Goal: Use online tool/utility: Utilize a website feature to perform a specific function

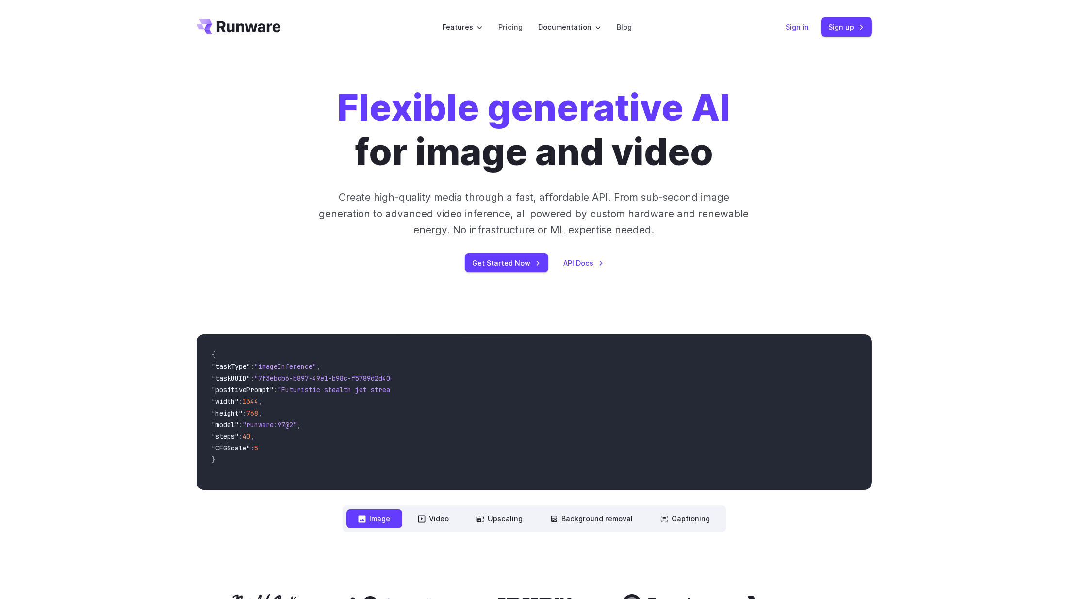
click at [806, 29] on link "Sign in" at bounding box center [797, 26] width 23 height 11
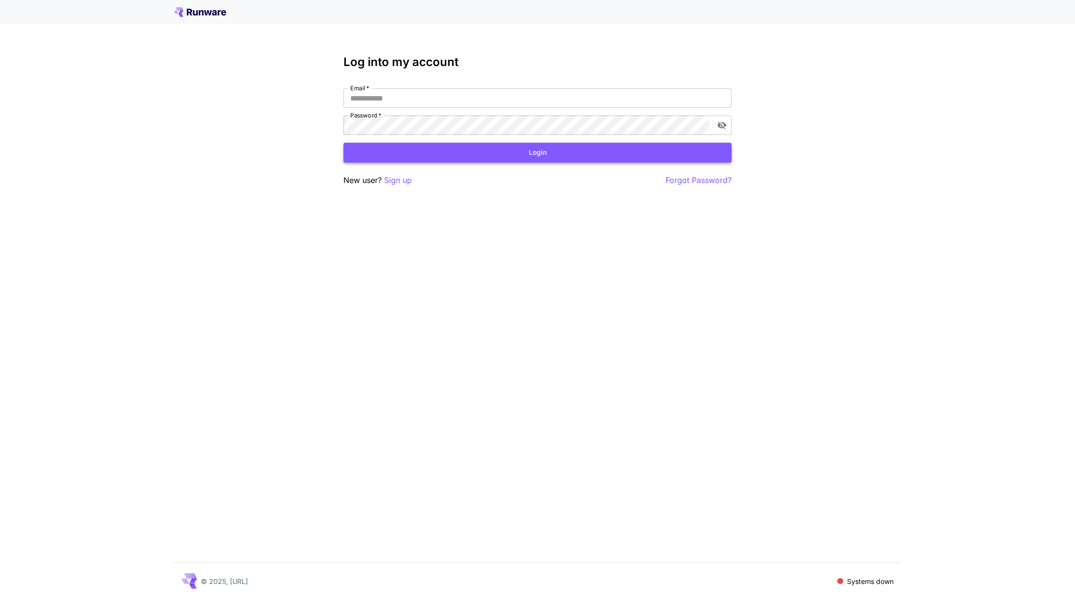
type input "**********"
click at [398, 143] on button "Login" at bounding box center [537, 153] width 388 height 20
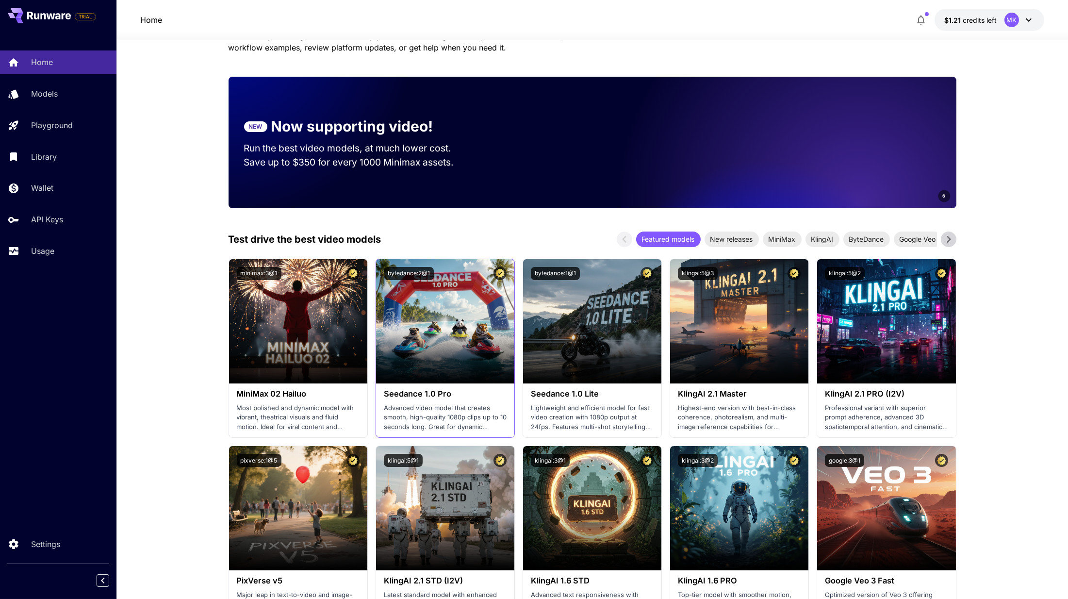
scroll to position [349, 0]
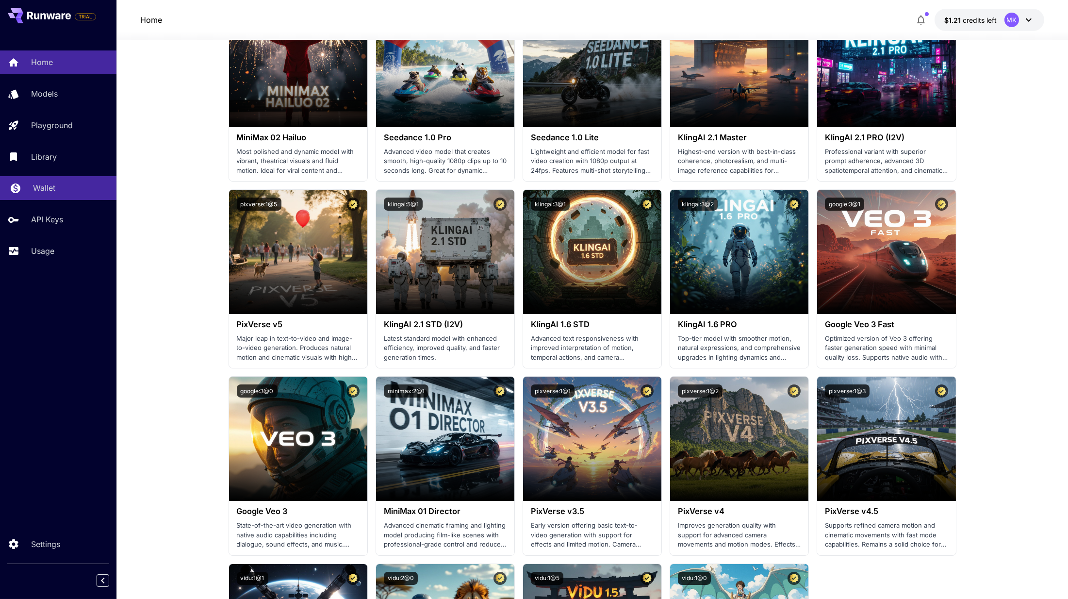
click at [73, 193] on link "Wallet" at bounding box center [58, 188] width 116 height 24
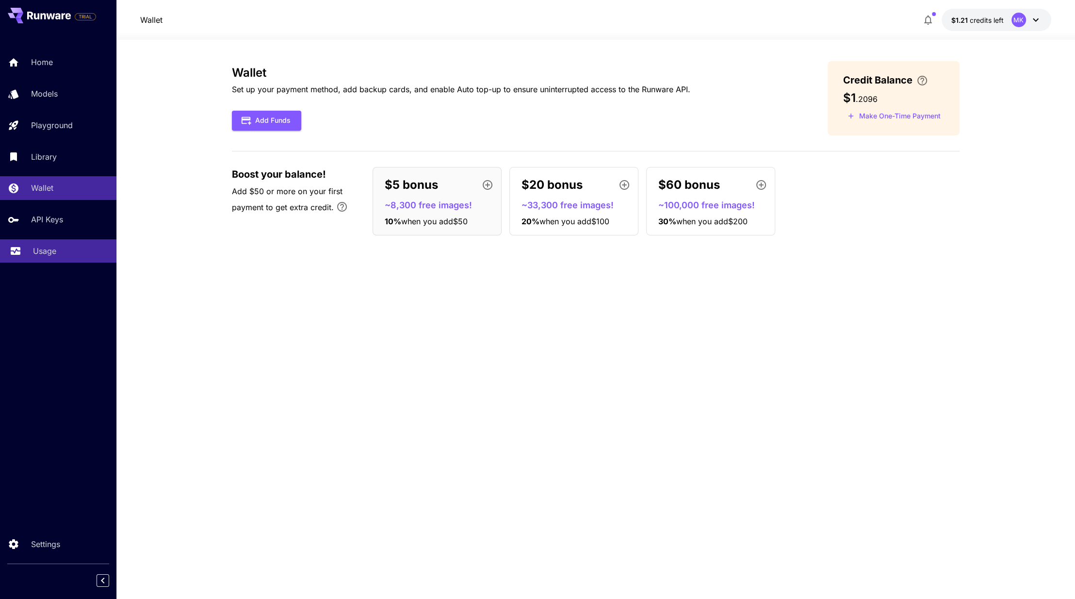
click at [86, 247] on div "Usage" at bounding box center [71, 251] width 76 height 12
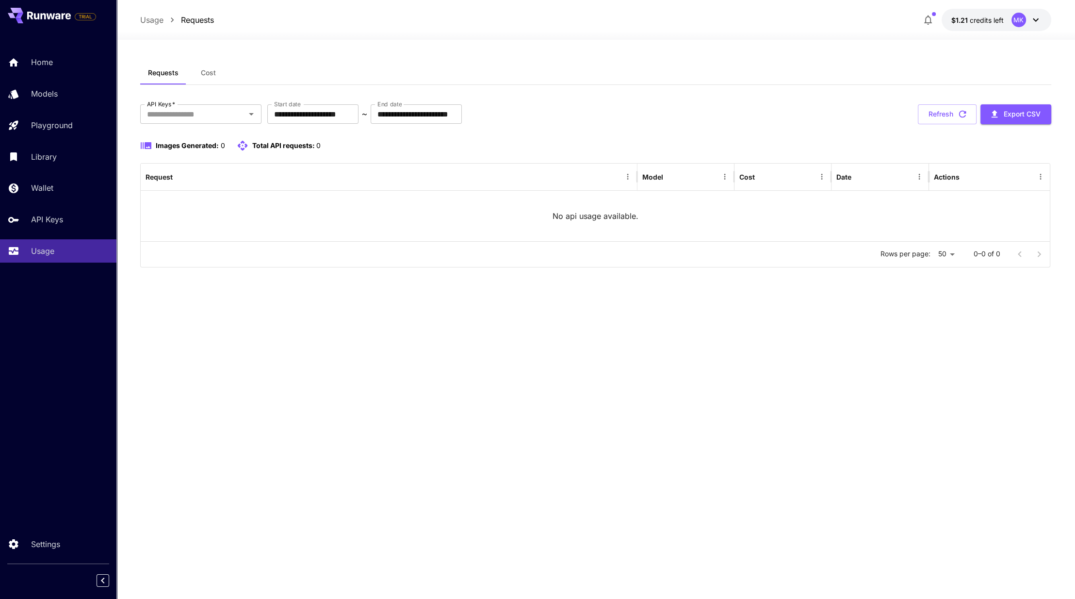
click at [730, 112] on div "**********" at bounding box center [595, 114] width 911 height 20
click at [663, 121] on div "**********" at bounding box center [595, 114] width 911 height 20
click at [937, 120] on button "Refresh" at bounding box center [947, 114] width 59 height 20
click at [72, 214] on div "API Keys" at bounding box center [71, 219] width 76 height 12
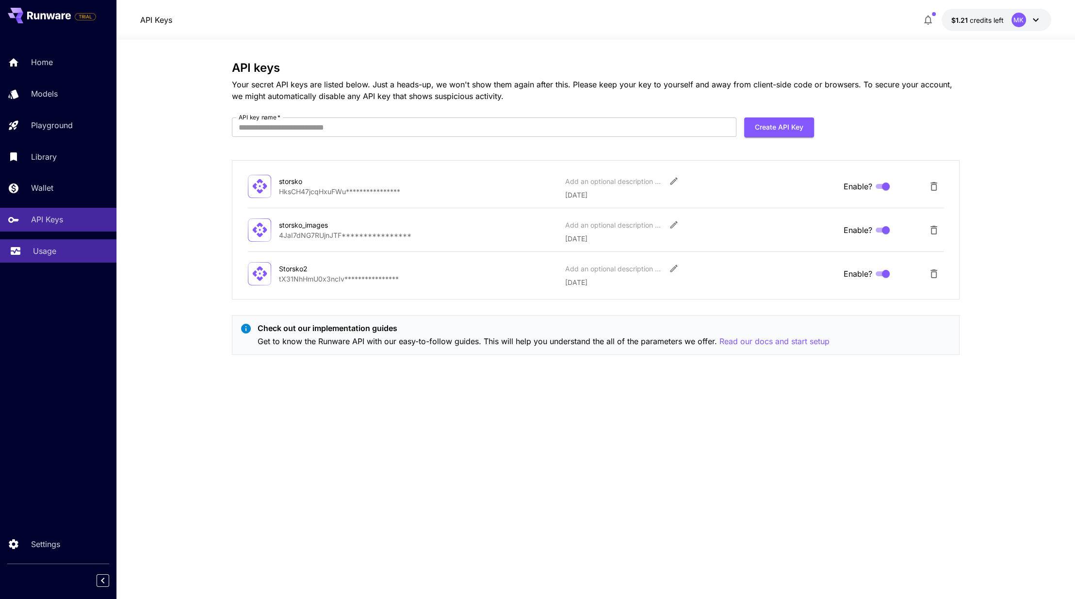
click at [85, 256] on link "Usage" at bounding box center [58, 251] width 116 height 24
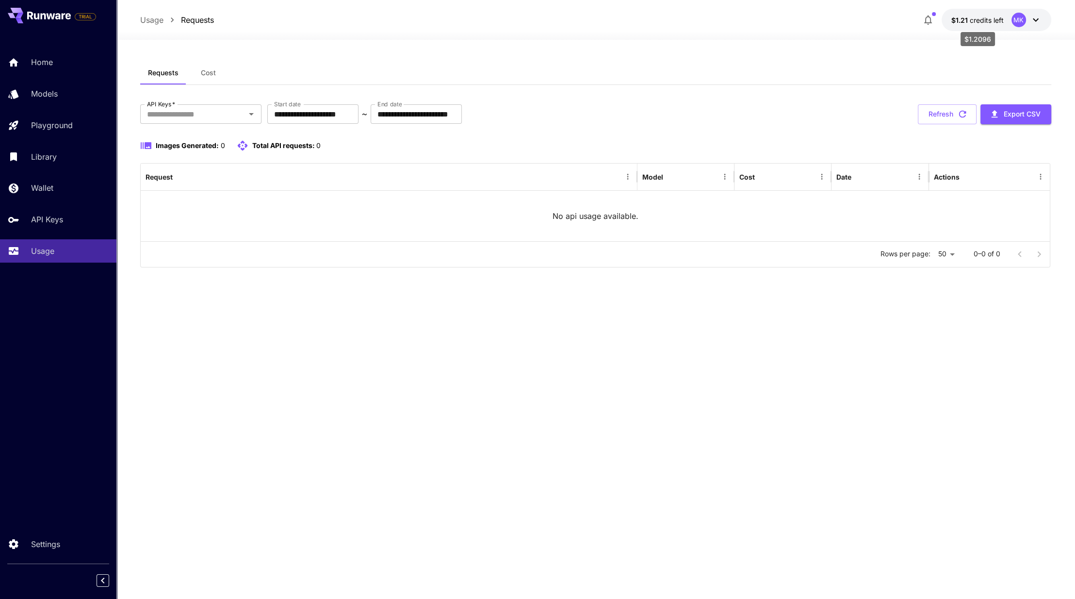
click at [992, 18] on span "credits left" at bounding box center [987, 20] width 34 height 8
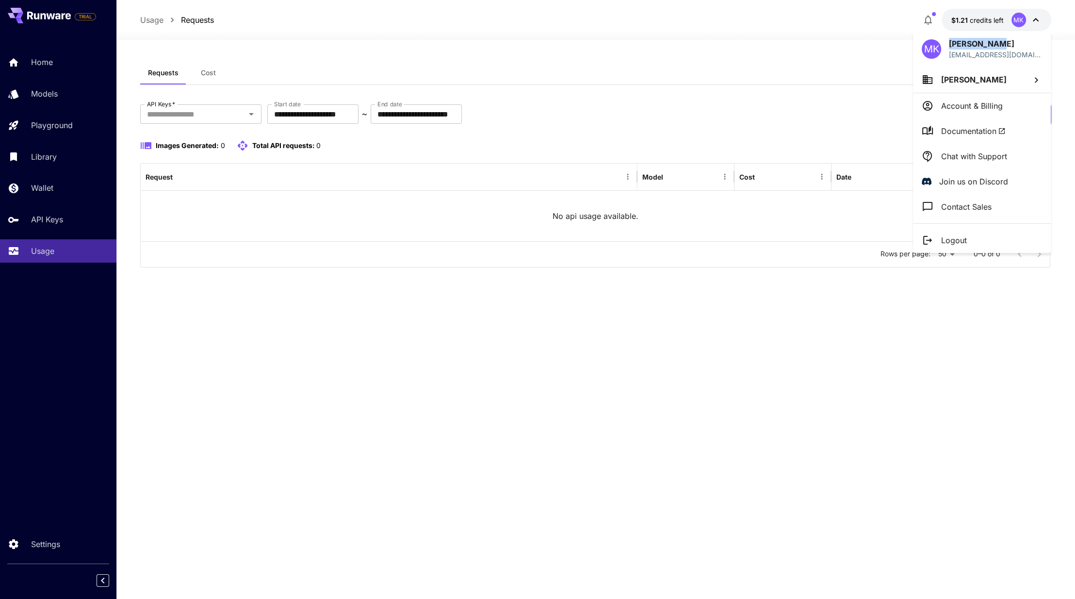
click at [991, 40] on div "MK [PERSON_NAME] [EMAIL_ADDRESS][DOMAIN_NAME]" at bounding box center [982, 48] width 138 height 35
click at [987, 45] on p "[PERSON_NAME]" at bounding box center [995, 44] width 93 height 12
click at [977, 55] on p "[EMAIL_ADDRESS][DOMAIN_NAME]" at bounding box center [995, 54] width 93 height 10
drag, startPoint x: 646, startPoint y: 64, endPoint x: 577, endPoint y: 85, distance: 72.1
click at [645, 64] on div at bounding box center [537, 299] width 1075 height 599
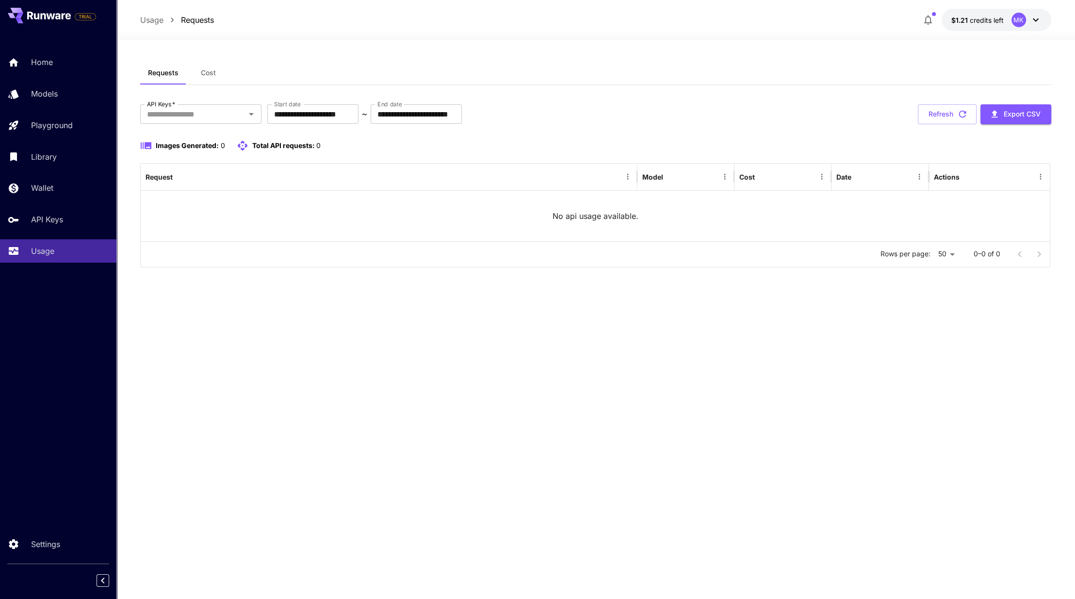
click at [28, 204] on div "Home Models Playground Library Wallet API Keys Usage" at bounding box center [58, 156] width 116 height 212
click at [65, 256] on link "Usage" at bounding box center [58, 251] width 116 height 24
click at [60, 233] on div "Home Models Playground Library Wallet API Keys Usage" at bounding box center [58, 156] width 116 height 212
click at [58, 219] on p "API Keys" at bounding box center [49, 219] width 32 height 12
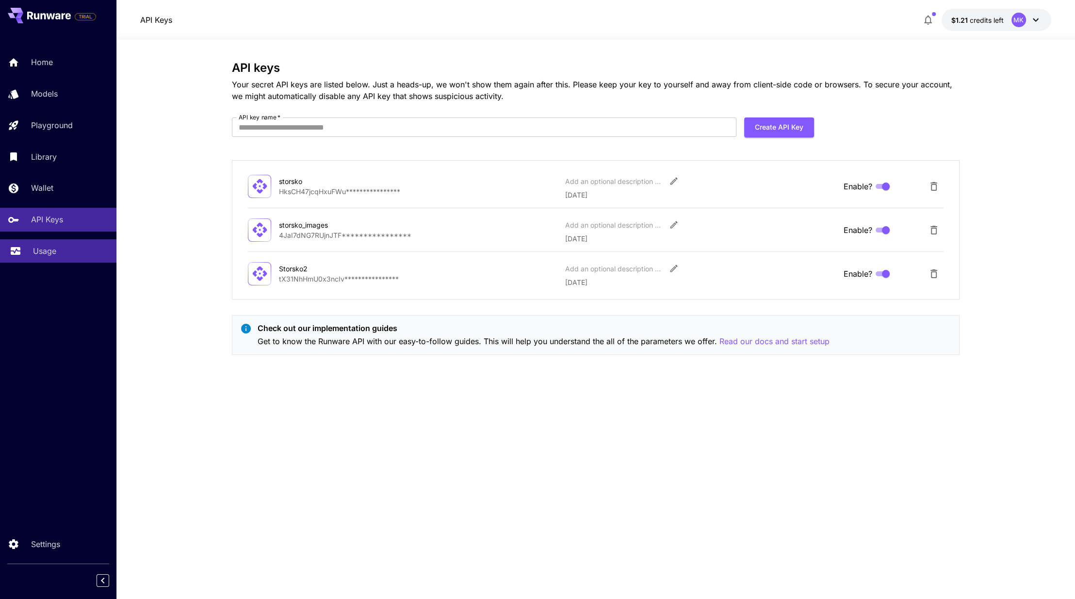
click at [73, 254] on div "Usage" at bounding box center [71, 251] width 76 height 12
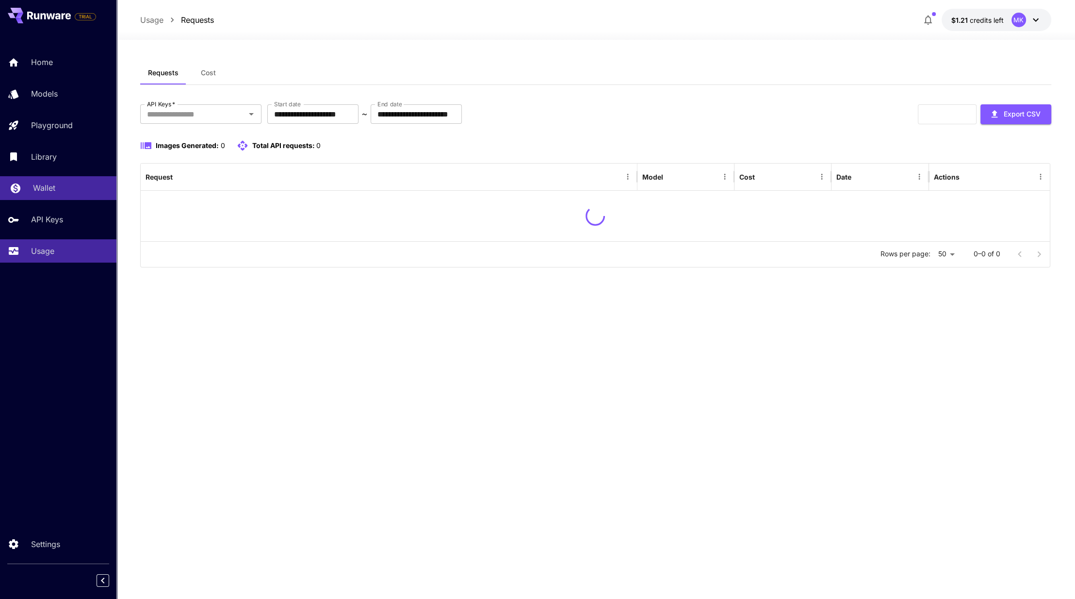
click at [58, 179] on link "Wallet" at bounding box center [58, 188] width 116 height 24
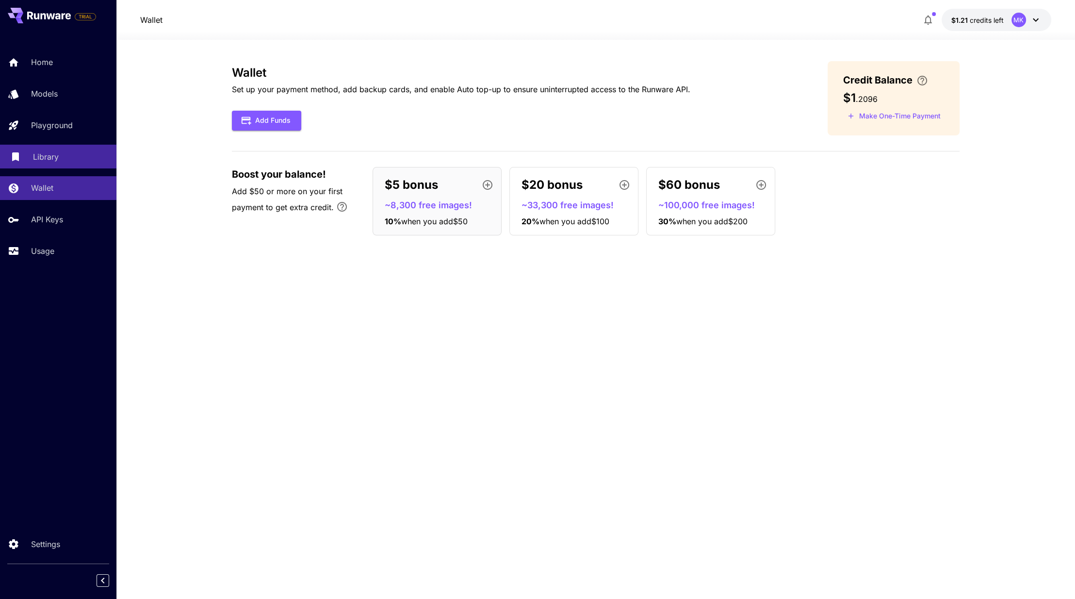
click at [55, 161] on p "Library" at bounding box center [46, 157] width 26 height 12
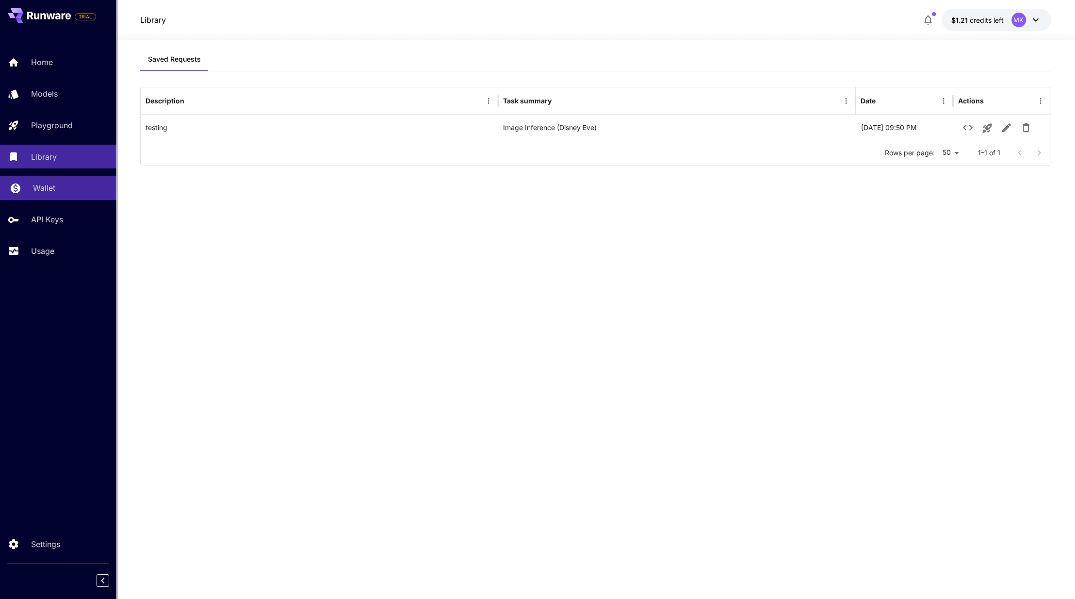
click at [63, 187] on div "Wallet" at bounding box center [71, 188] width 76 height 12
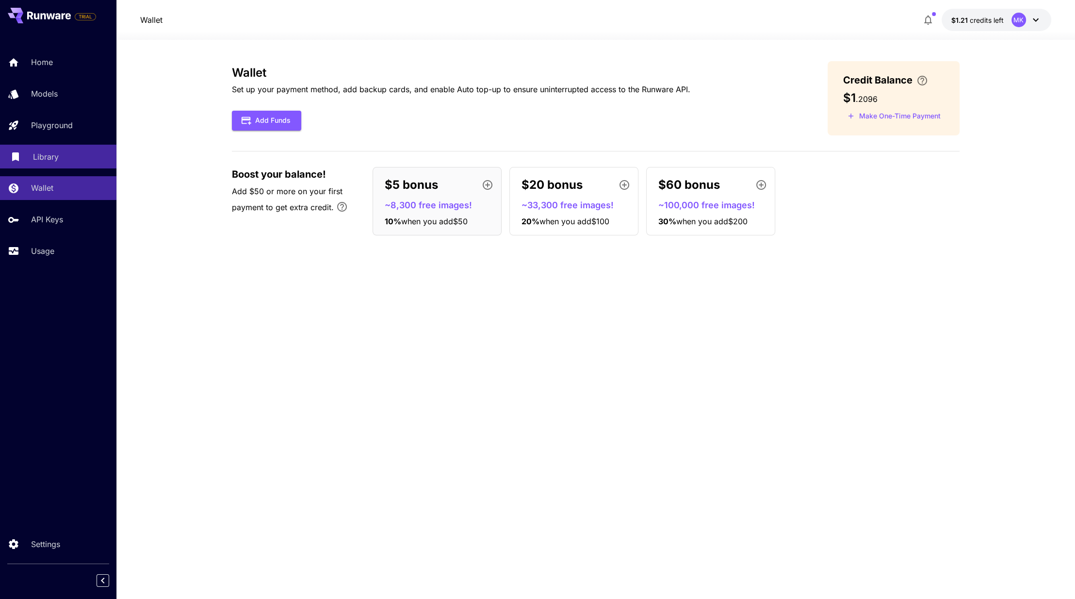
click at [51, 146] on link "Library" at bounding box center [58, 157] width 116 height 24
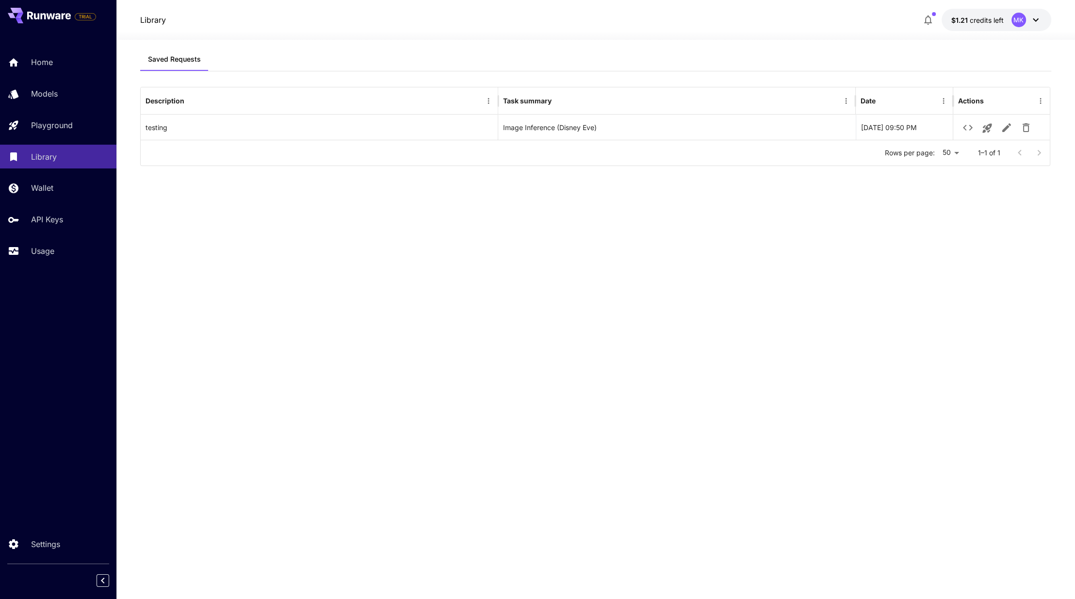
click at [43, 205] on div "Home Models Playground Library Wallet API Keys Usage" at bounding box center [58, 156] width 116 height 212
click at [43, 201] on div "Home Models Playground Library Wallet API Keys Usage" at bounding box center [58, 156] width 116 height 212
click at [49, 126] on p "Playground" at bounding box center [54, 125] width 42 height 12
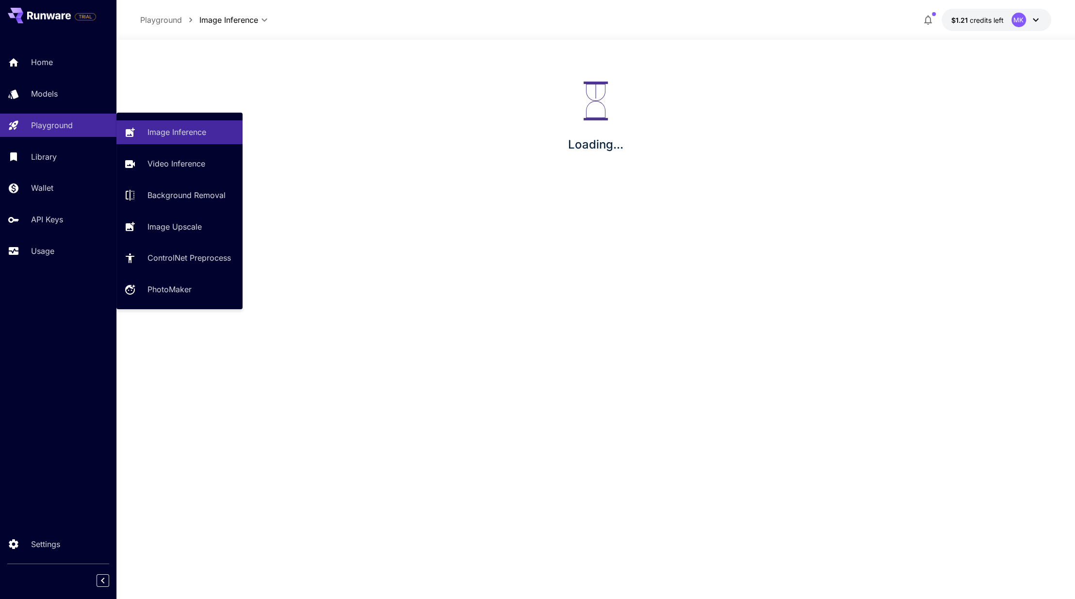
click at [116, 97] on section "Saved Requests Description Task summary Date Actions testing Image Inference (D…" at bounding box center [595, 319] width 959 height 559
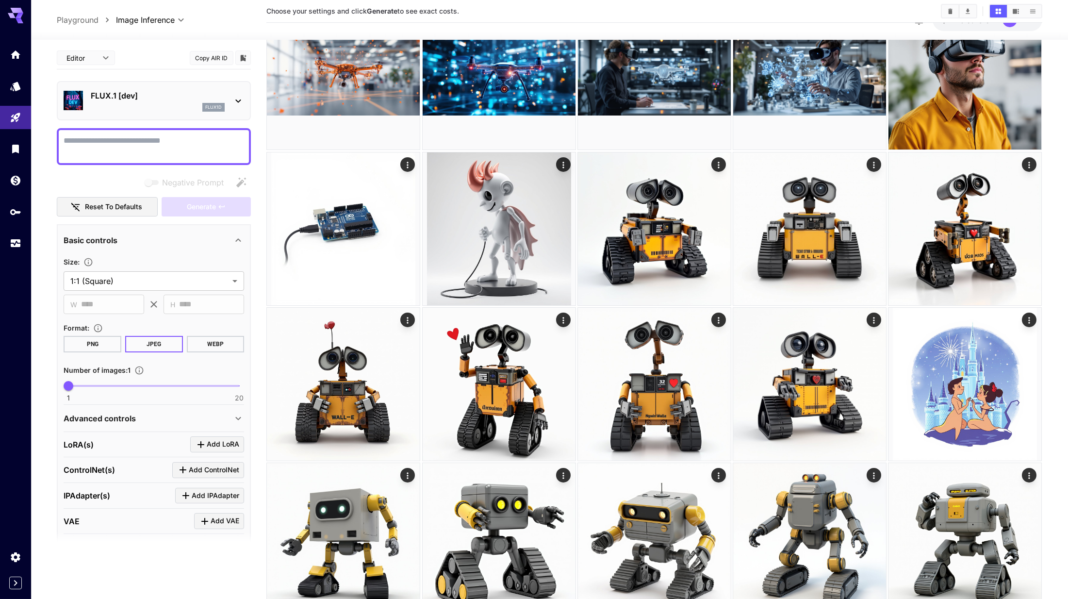
scroll to position [138, 0]
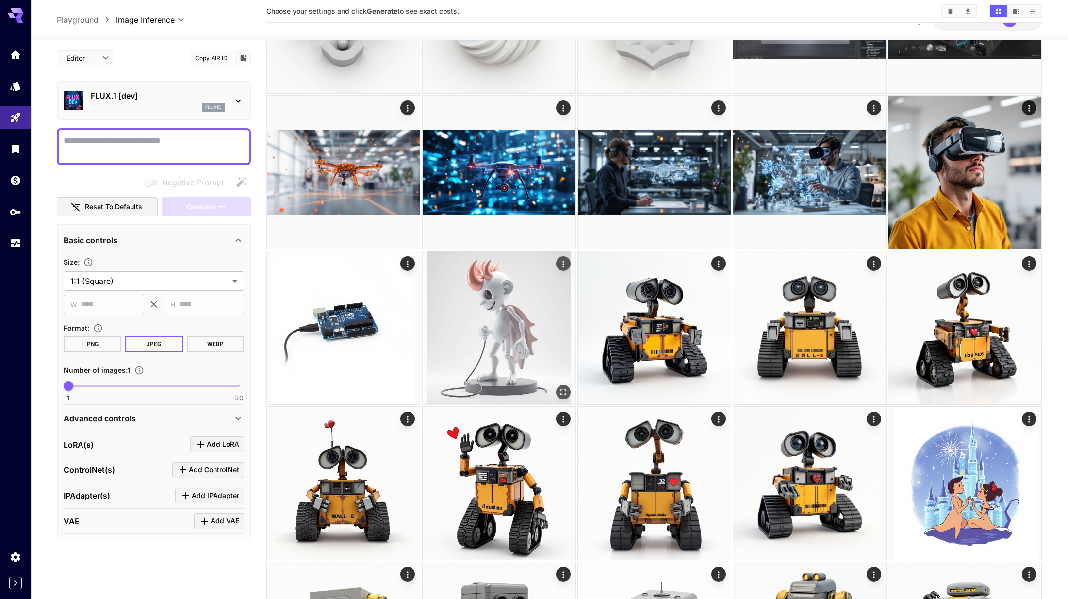
click at [559, 363] on img at bounding box center [499, 327] width 153 height 153
click at [545, 344] on img at bounding box center [499, 328] width 150 height 150
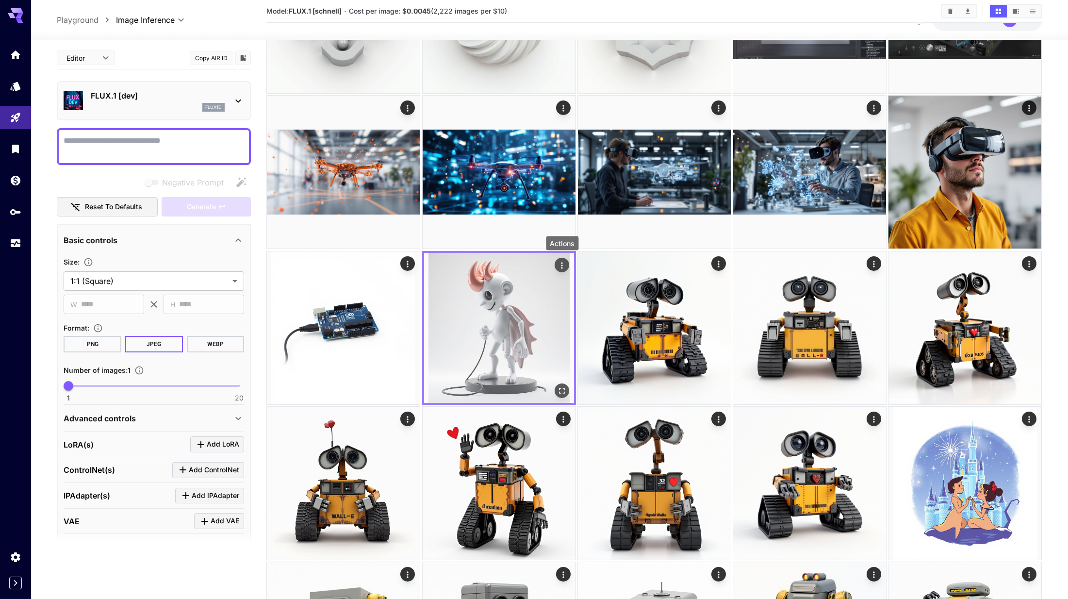
click at [565, 269] on div "Actions" at bounding box center [561, 265] width 15 height 15
click at [565, 269] on icon "Actions" at bounding box center [562, 265] width 10 height 10
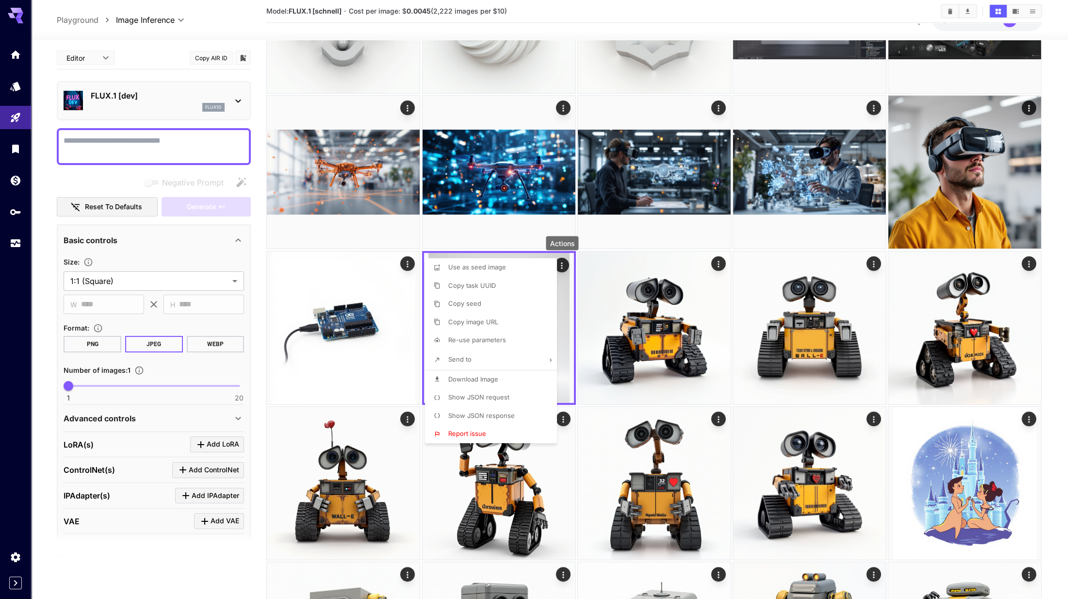
click at [503, 338] on span "Re-use parameters" at bounding box center [477, 340] width 58 height 8
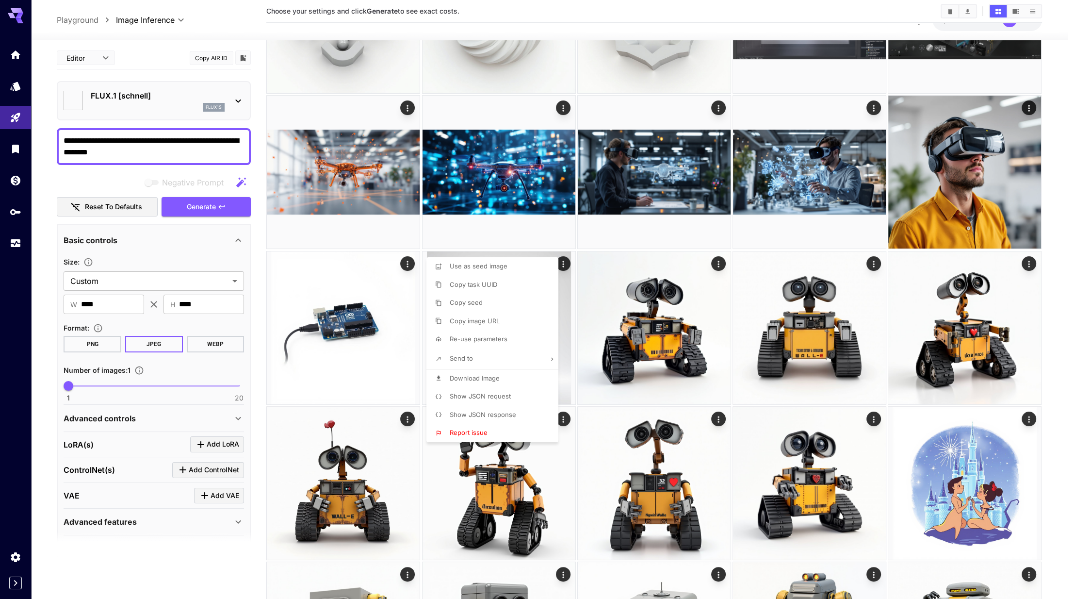
type textarea "**********"
type input "**********"
click at [516, 413] on li "Show JSON response" at bounding box center [495, 415] width 138 height 18
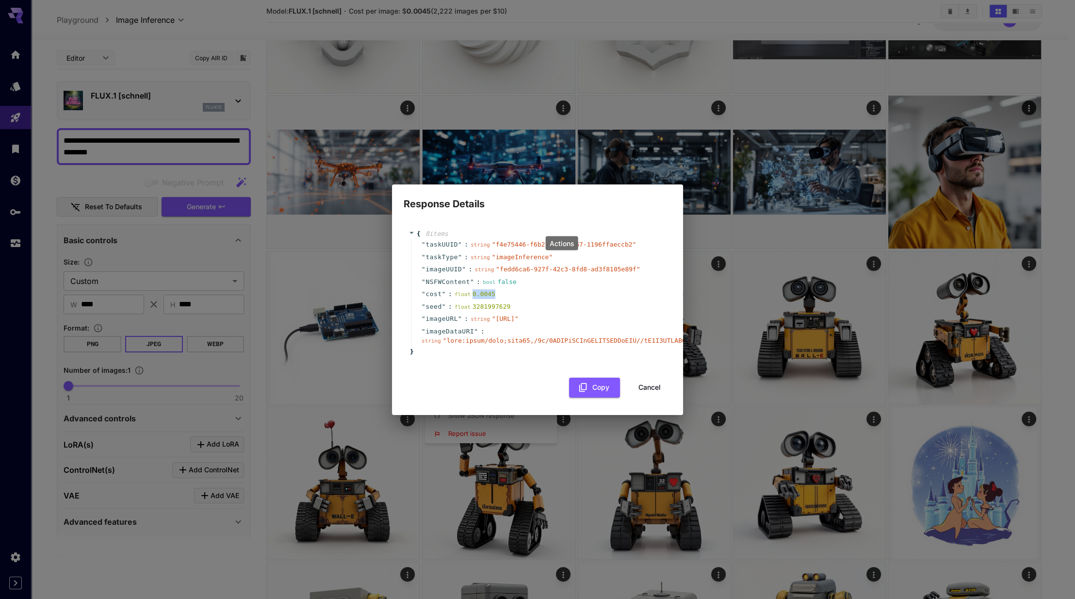
drag, startPoint x: 494, startPoint y: 284, endPoint x: 471, endPoint y: 282, distance: 23.9
click at [471, 289] on div "float 0.0045" at bounding box center [475, 294] width 41 height 10
copy div "0.0045"
click at [756, 313] on div "Response Details { 8 item s " taskUUID " : string " f4e75446-f6b2-4cbf-a167-119…" at bounding box center [537, 299] width 1075 height 599
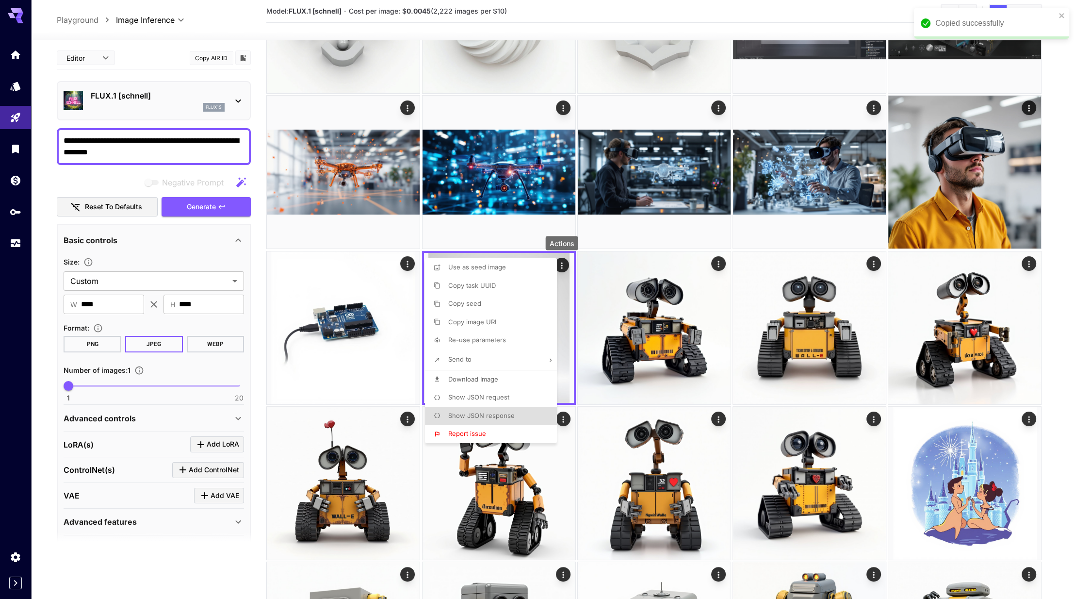
click at [869, 257] on div at bounding box center [537, 299] width 1075 height 599
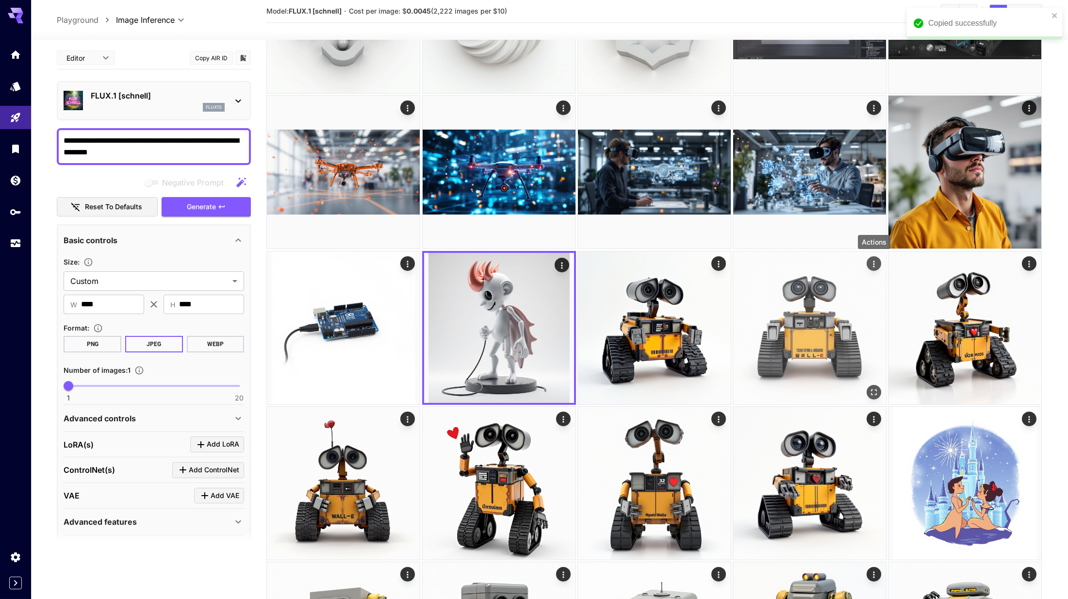
click at [874, 265] on icon "Actions" at bounding box center [873, 263] width 1 height 6
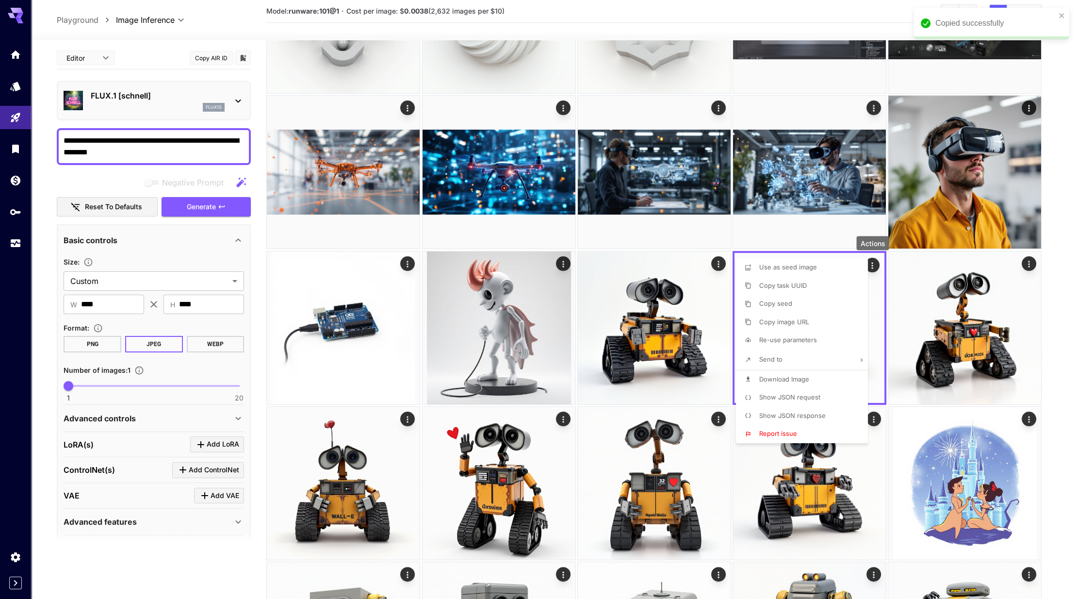
click at [801, 417] on span "Show JSON response" at bounding box center [792, 415] width 66 height 8
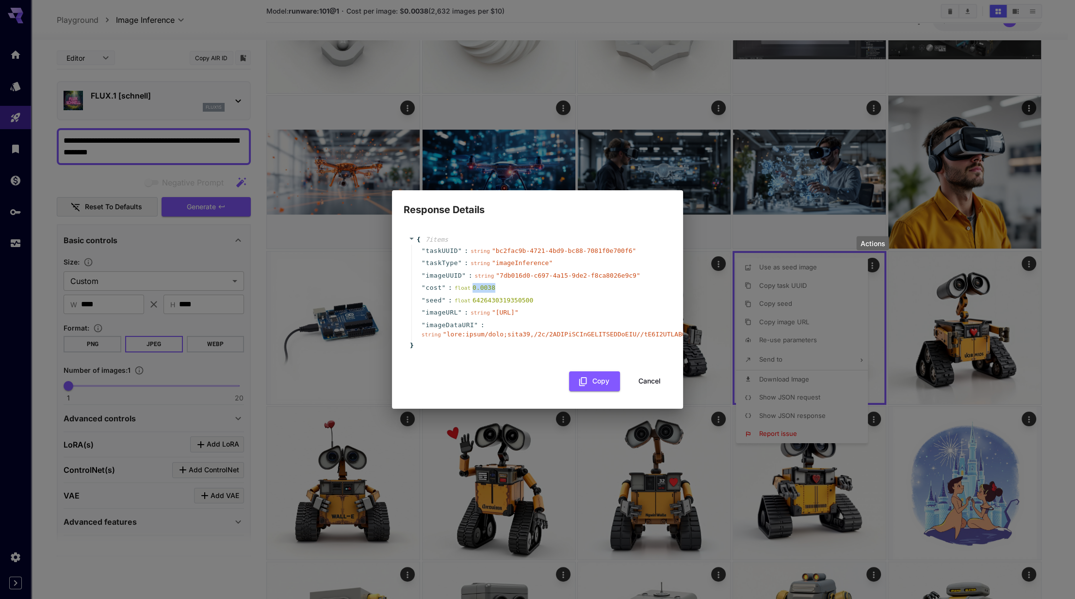
drag, startPoint x: 500, startPoint y: 272, endPoint x: 473, endPoint y: 274, distance: 26.7
click at [473, 281] on div "" cost " : float 0.0038" at bounding box center [538, 287] width 255 height 13
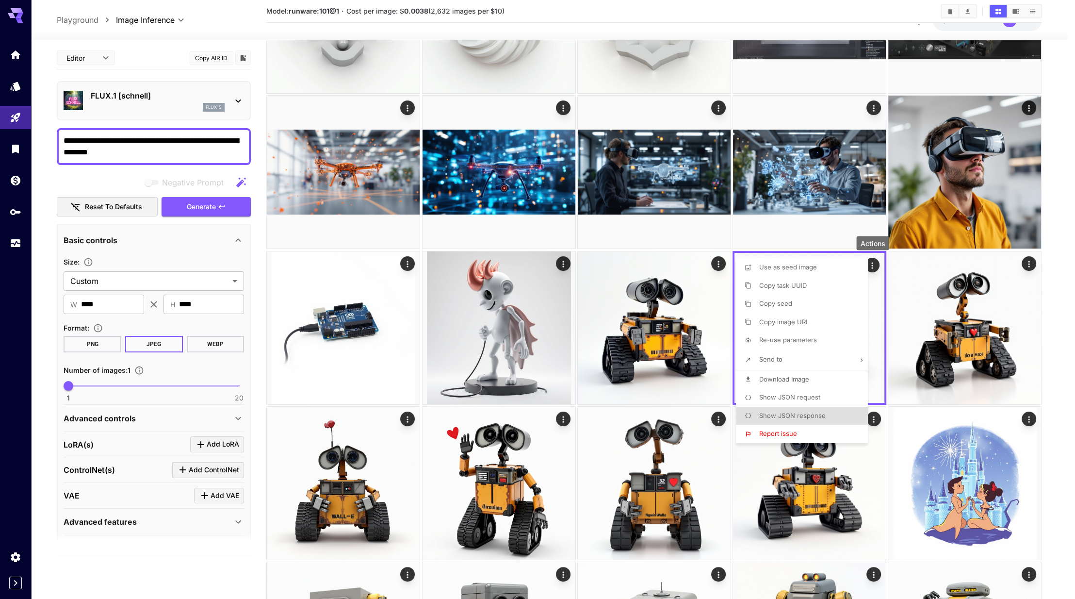
click at [717, 424] on div at bounding box center [537, 299] width 1075 height 599
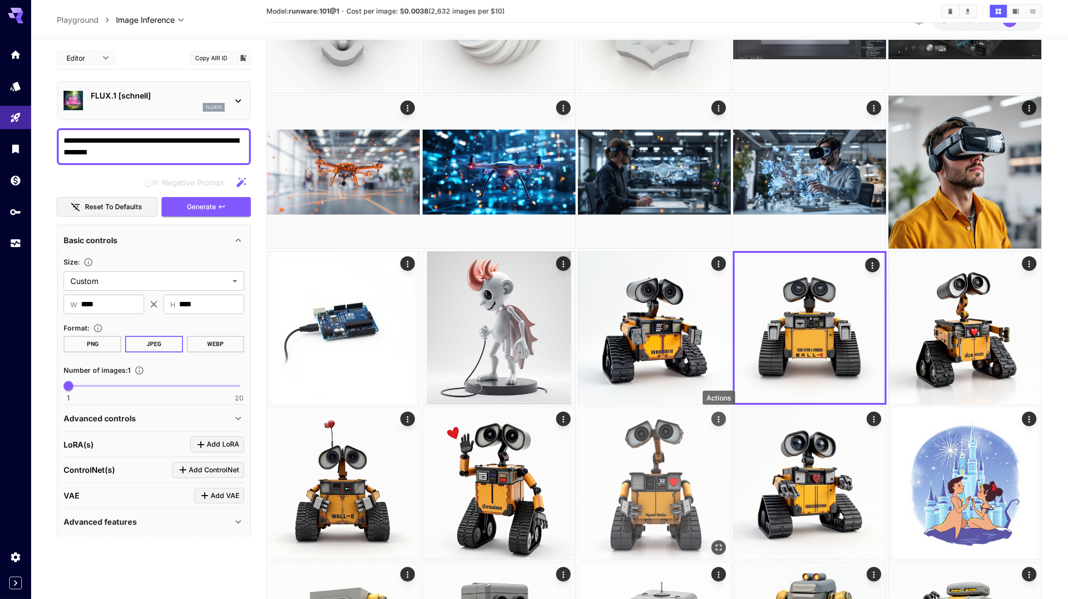
click at [717, 420] on icon "Actions" at bounding box center [719, 419] width 10 height 10
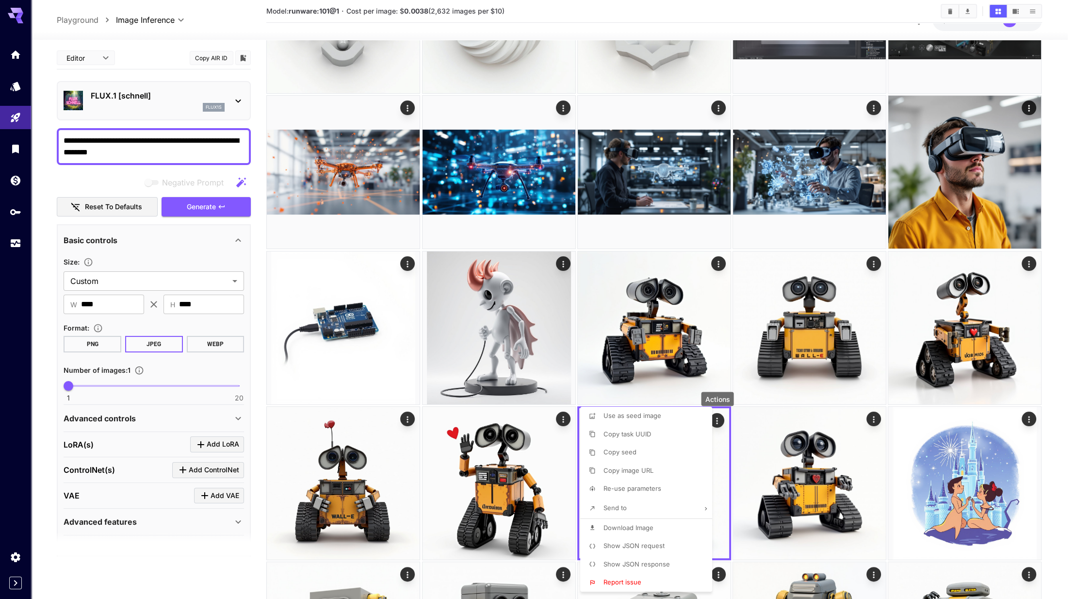
click at [645, 556] on li "Show JSON response" at bounding box center [649, 564] width 138 height 18
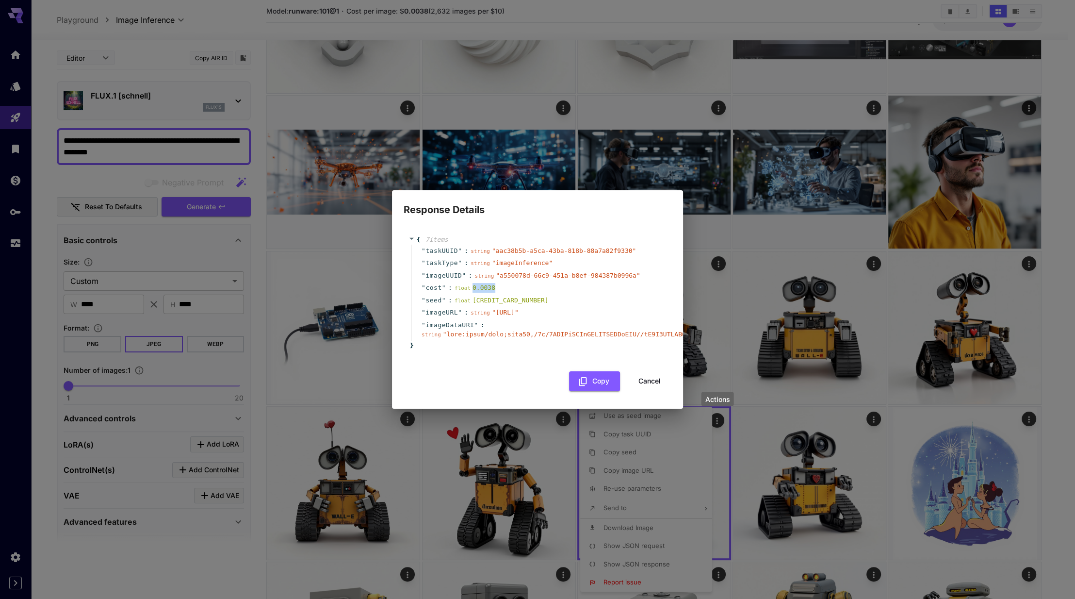
drag, startPoint x: 500, startPoint y: 276, endPoint x: 471, endPoint y: 277, distance: 29.1
click at [471, 281] on div "" cost " : float 0.0038" at bounding box center [538, 287] width 255 height 13
copy div "0.0038"
click at [780, 136] on div "Response Details { 7 item s " taskUUID " : string " aac38b5b-a5ca-43ba-818b-88a…" at bounding box center [537, 299] width 1075 height 599
click at [828, 118] on div "Response Details { 7 item s " taskUUID " : string " aac38b5b-a5ca-43ba-818b-88a…" at bounding box center [537, 299] width 1075 height 599
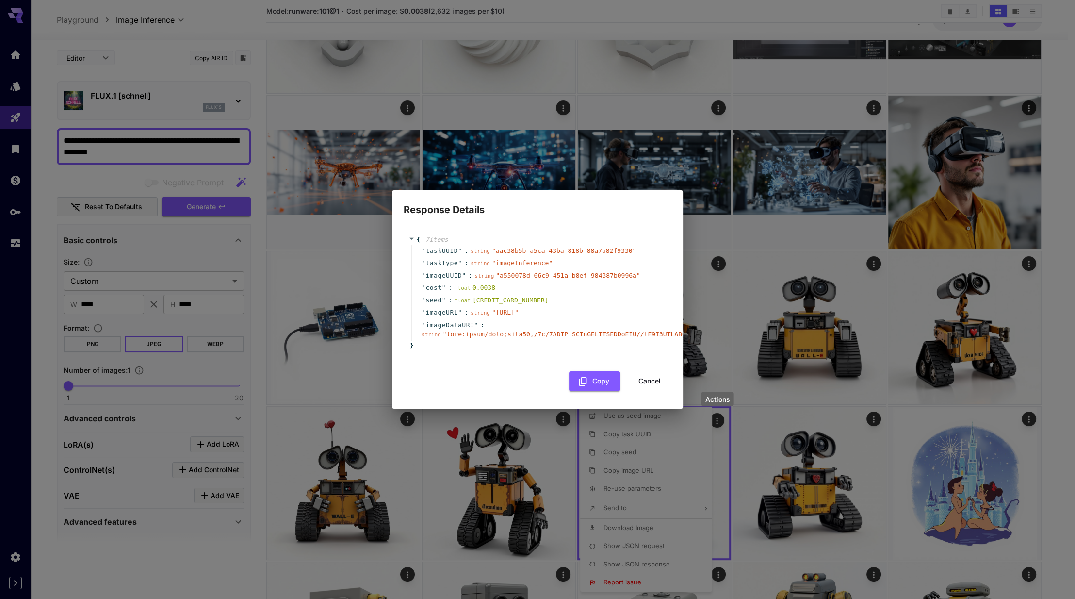
click at [638, 389] on button "Cancel" at bounding box center [650, 381] width 44 height 20
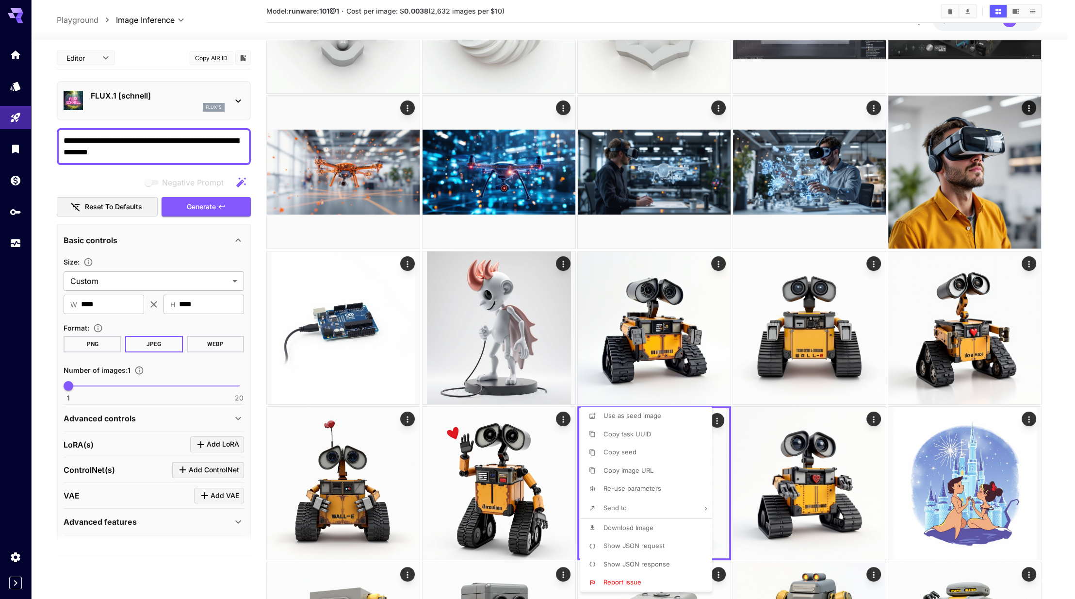
drag, startPoint x: 1073, startPoint y: 407, endPoint x: 1073, endPoint y: 390, distance: 16.5
click at [1073, 401] on div at bounding box center [537, 299] width 1075 height 599
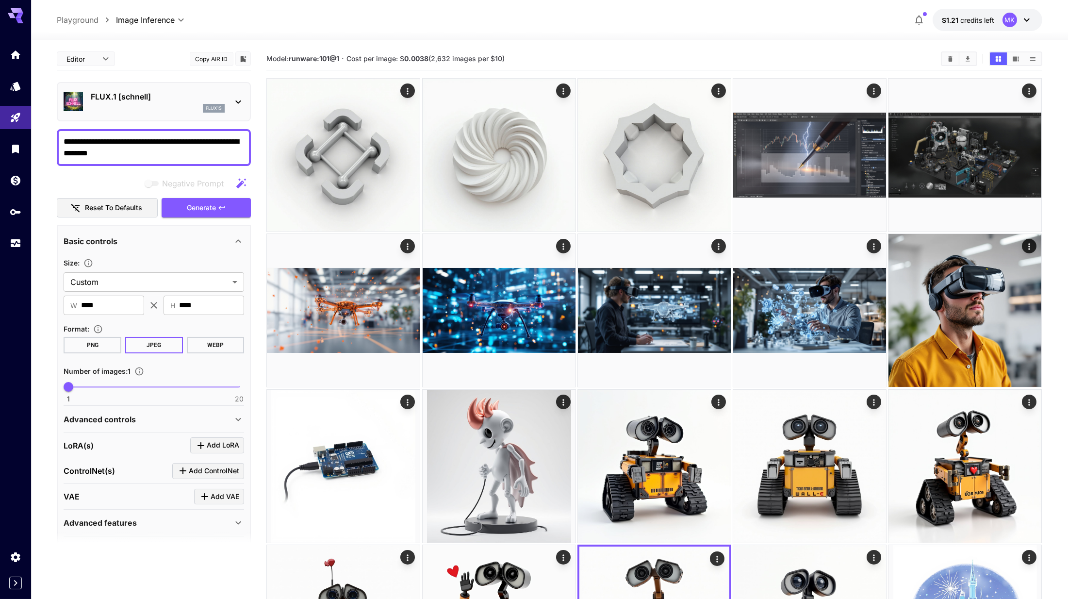
drag, startPoint x: 582, startPoint y: 31, endPoint x: 408, endPoint y: 2, distance: 175.6
click at [581, 31] on div at bounding box center [549, 34] width 1037 height 12
click at [989, 20] on span "credits left" at bounding box center [977, 20] width 34 height 8
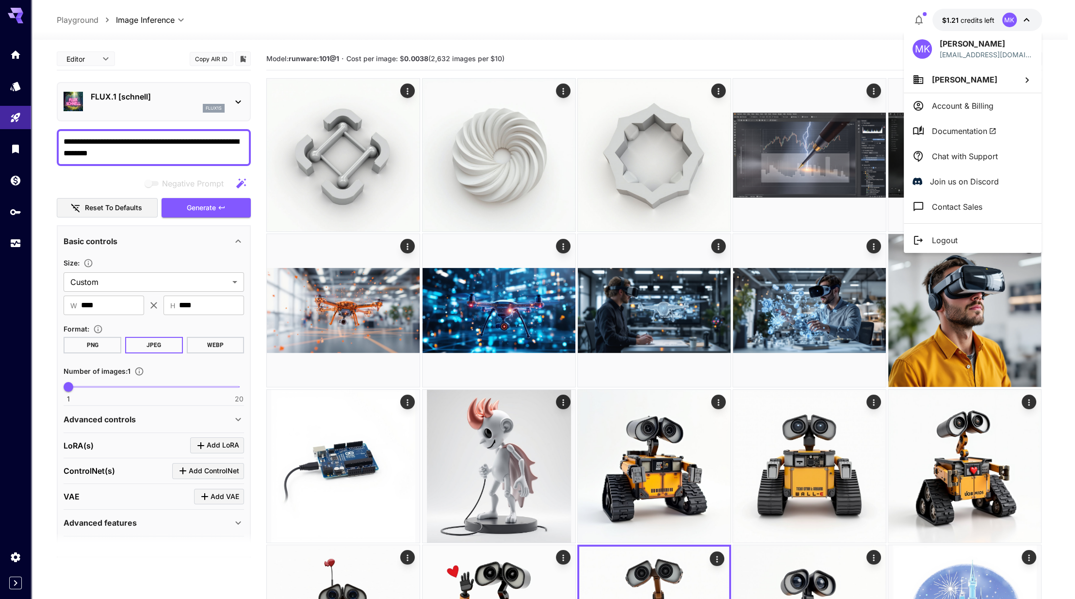
click at [726, 22] on div at bounding box center [537, 299] width 1075 height 599
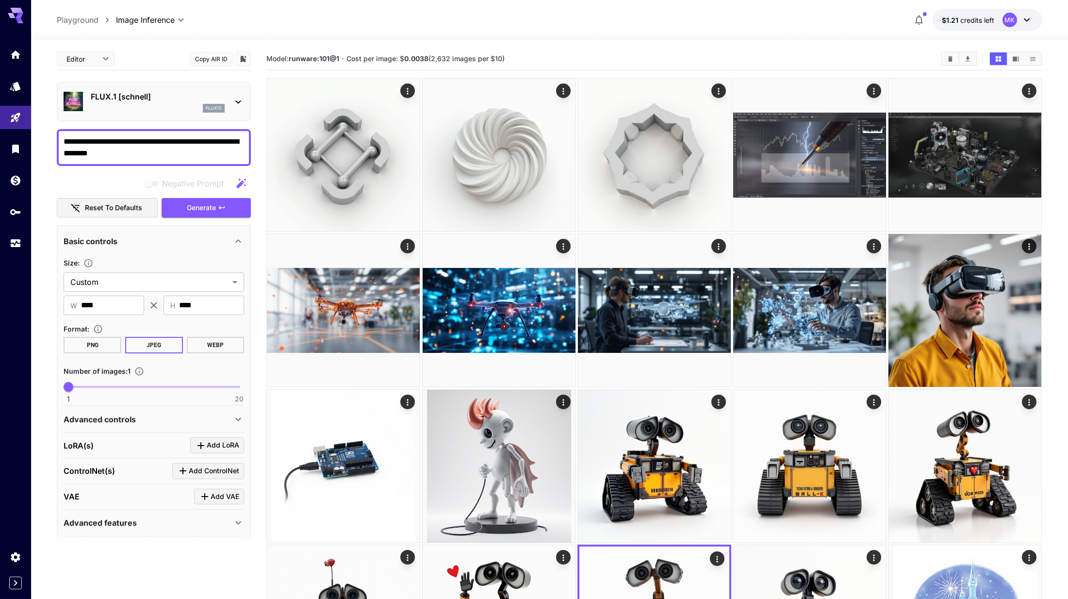
click at [178, 144] on textarea "**********" at bounding box center [154, 147] width 181 height 23
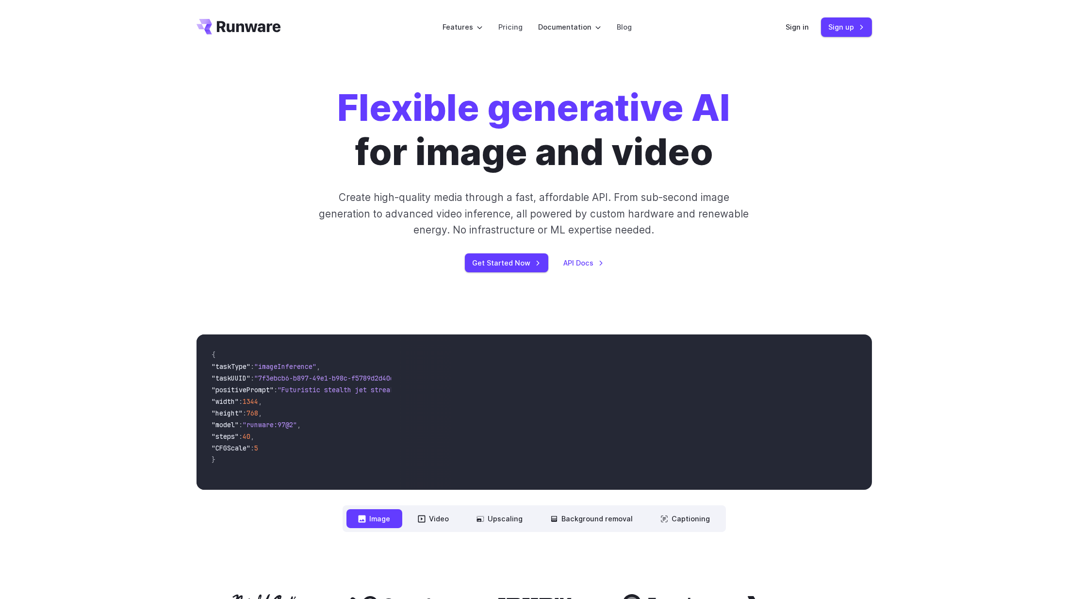
click at [786, 24] on header "Features Tasks Image generation Video generation Sonic Inference Engine™ Models…" at bounding box center [534, 27] width 699 height 54
click at [792, 27] on link "Sign in" at bounding box center [797, 26] width 23 height 11
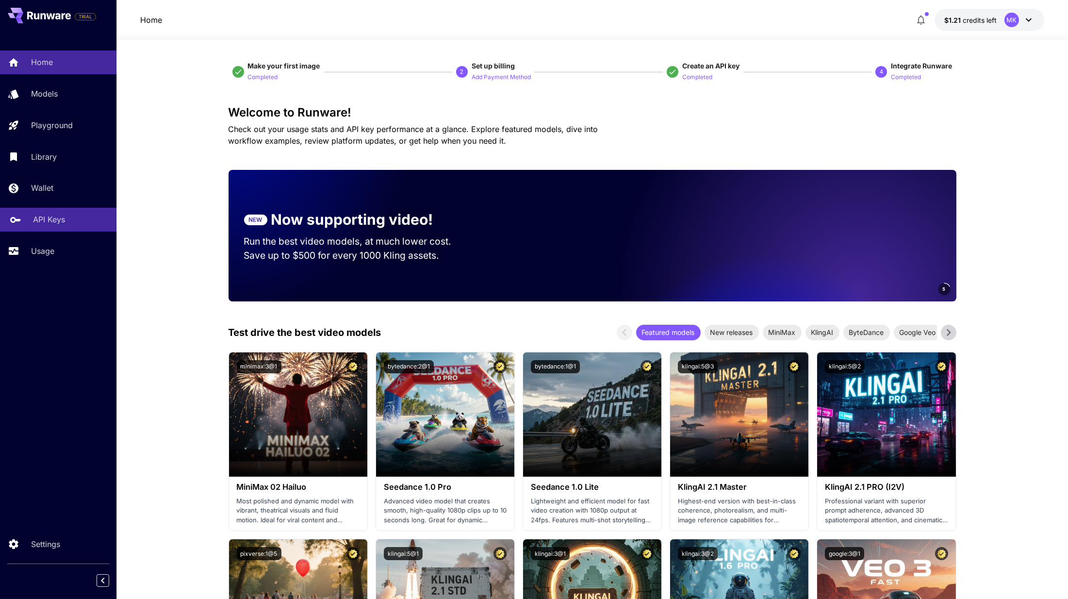
click at [60, 220] on p "API Keys" at bounding box center [49, 219] width 32 height 12
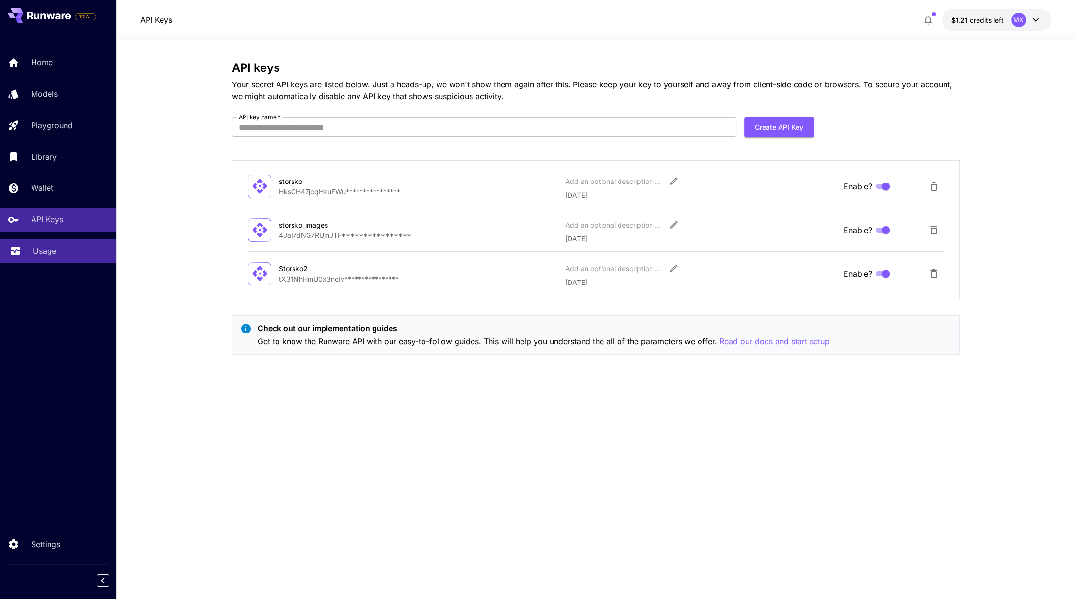
click at [52, 245] on p "Usage" at bounding box center [44, 251] width 23 height 12
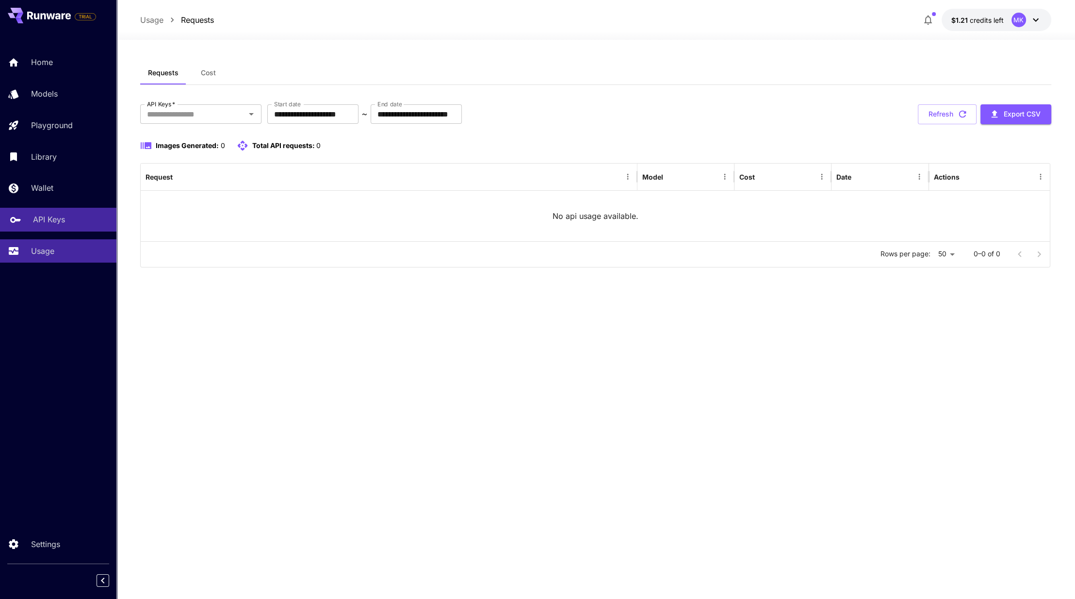
click at [54, 217] on p "API Keys" at bounding box center [49, 219] width 32 height 12
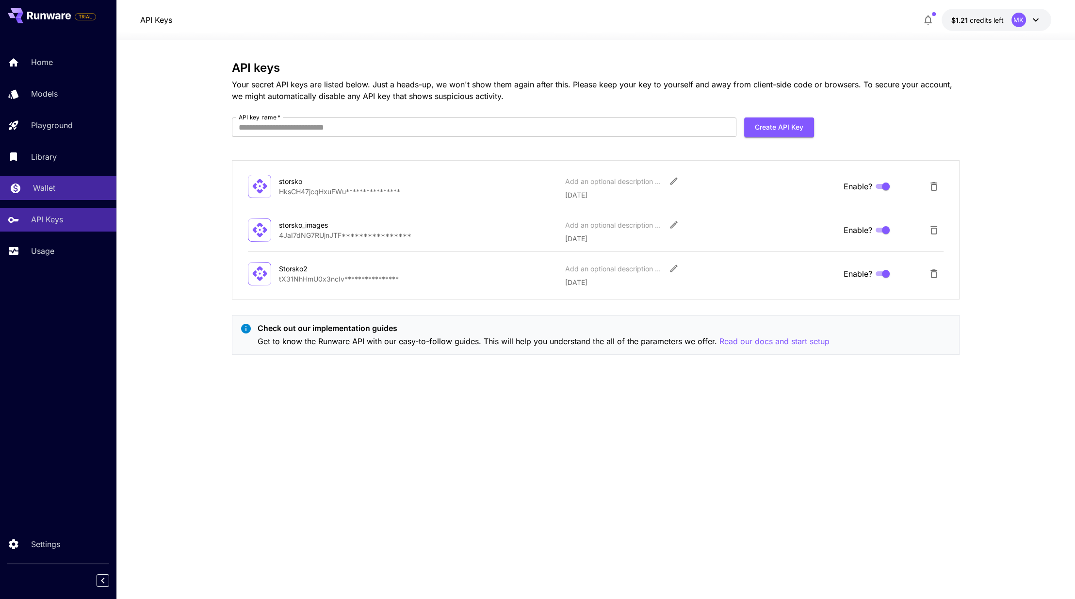
click at [55, 196] on link "Wallet" at bounding box center [58, 188] width 116 height 24
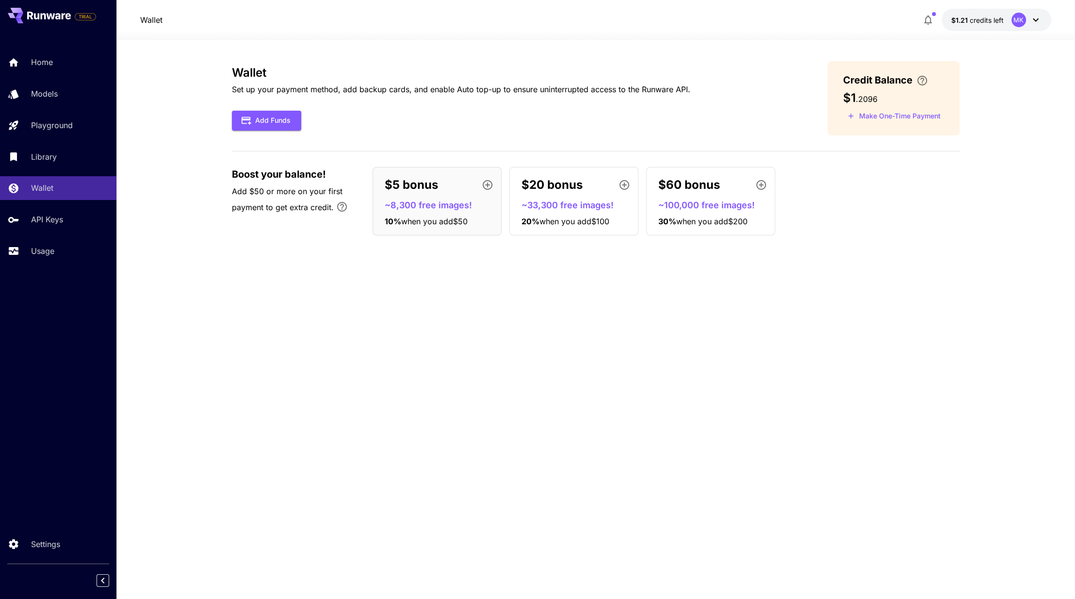
click at [69, 107] on div "Home Models Playground Library Wallet API Keys Usage" at bounding box center [58, 156] width 116 height 212
click at [71, 92] on div "Models" at bounding box center [71, 94] width 76 height 12
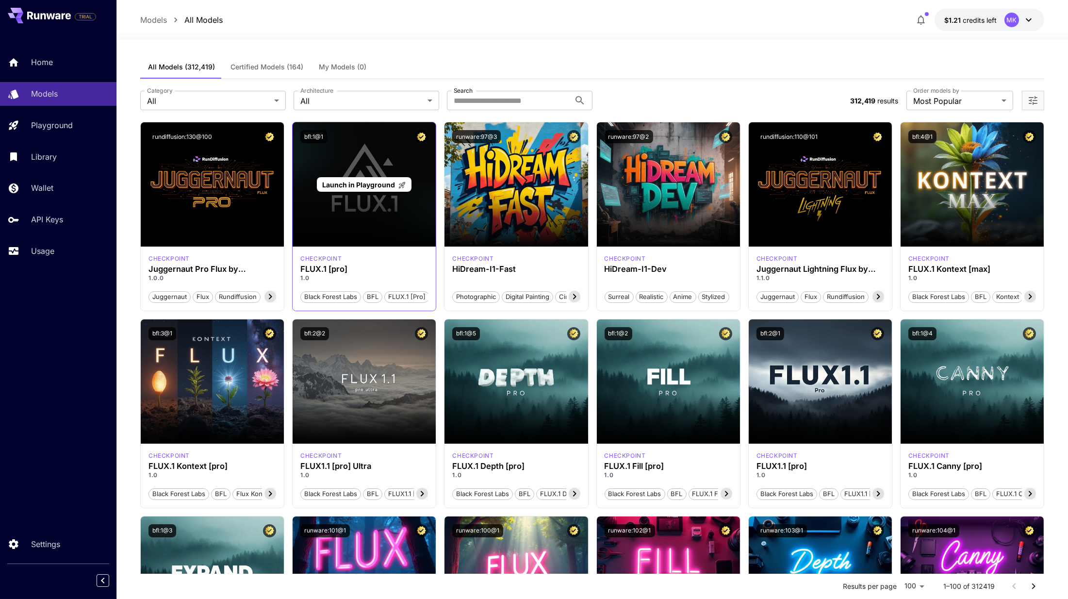
click at [384, 179] on p "Launch in Playground" at bounding box center [364, 184] width 84 height 10
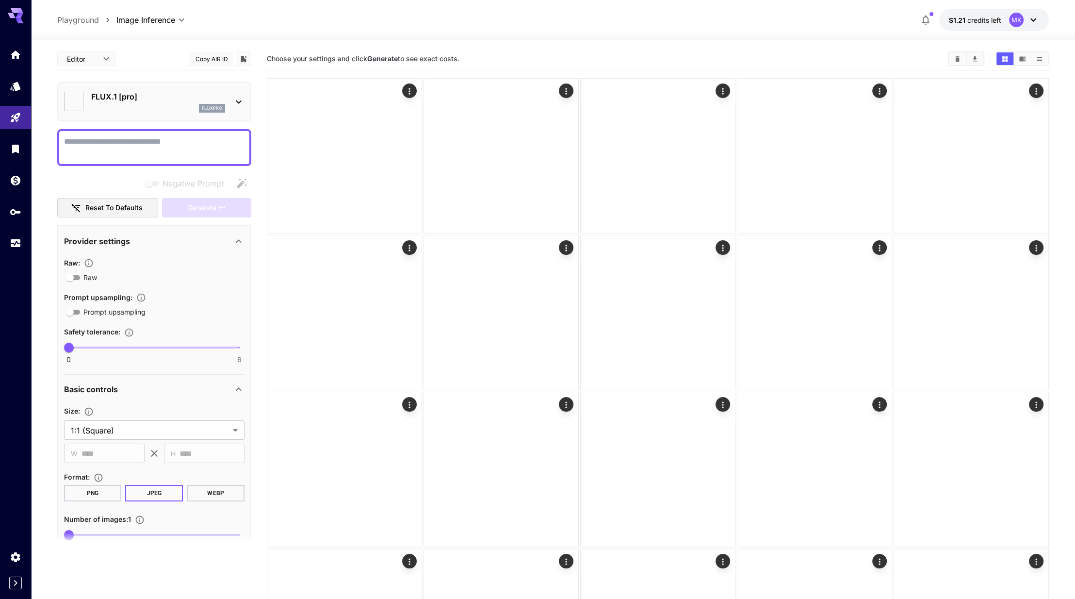
type input "**"
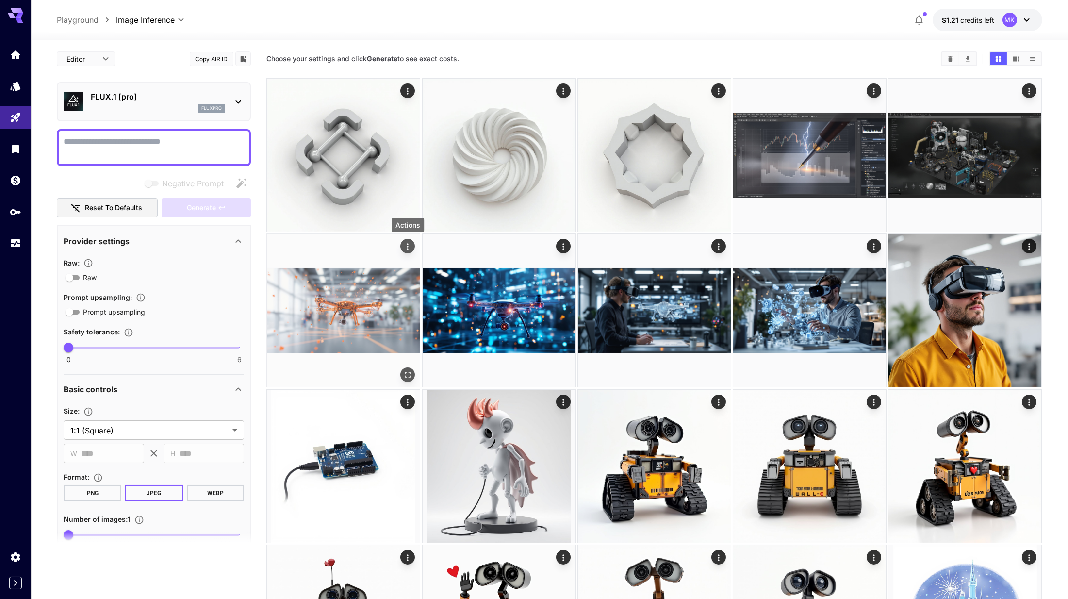
click at [403, 245] on icon "Actions" at bounding box center [408, 247] width 10 height 10
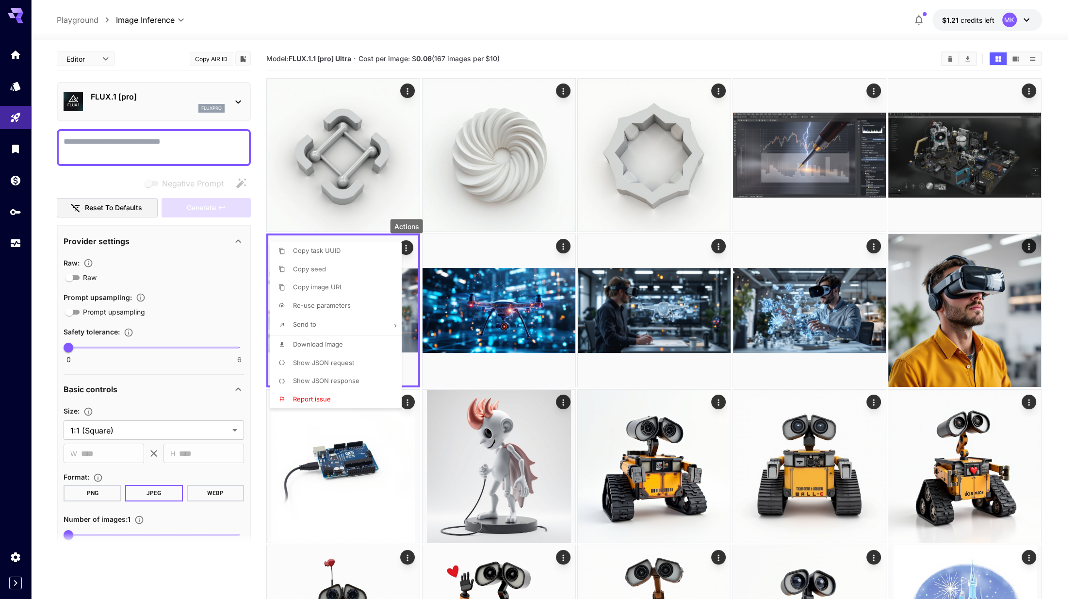
click at [347, 304] on span "Re-use parameters" at bounding box center [322, 305] width 58 height 8
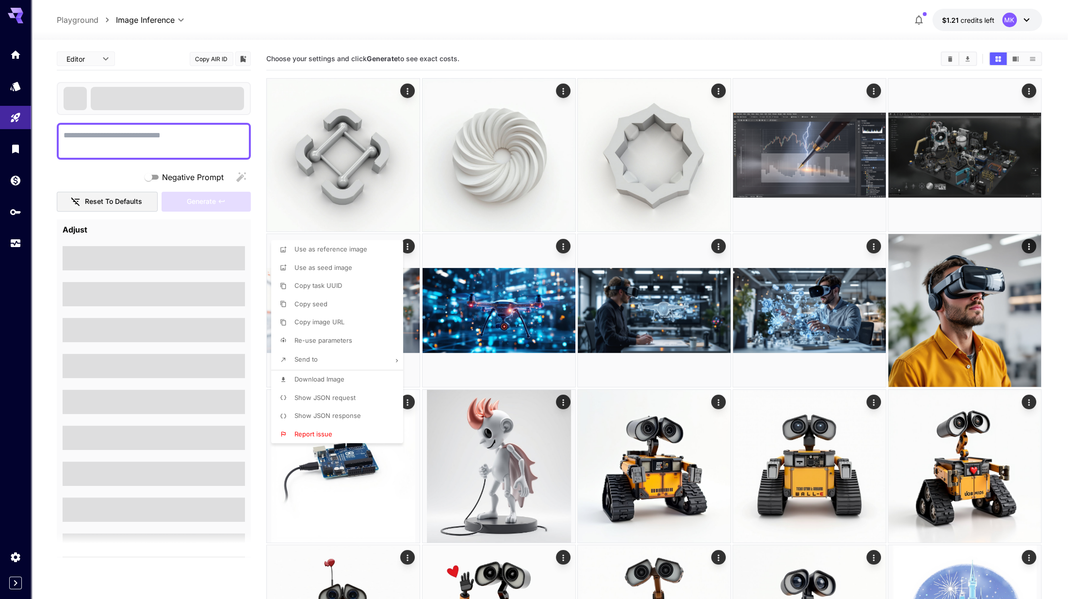
type textarea "**********"
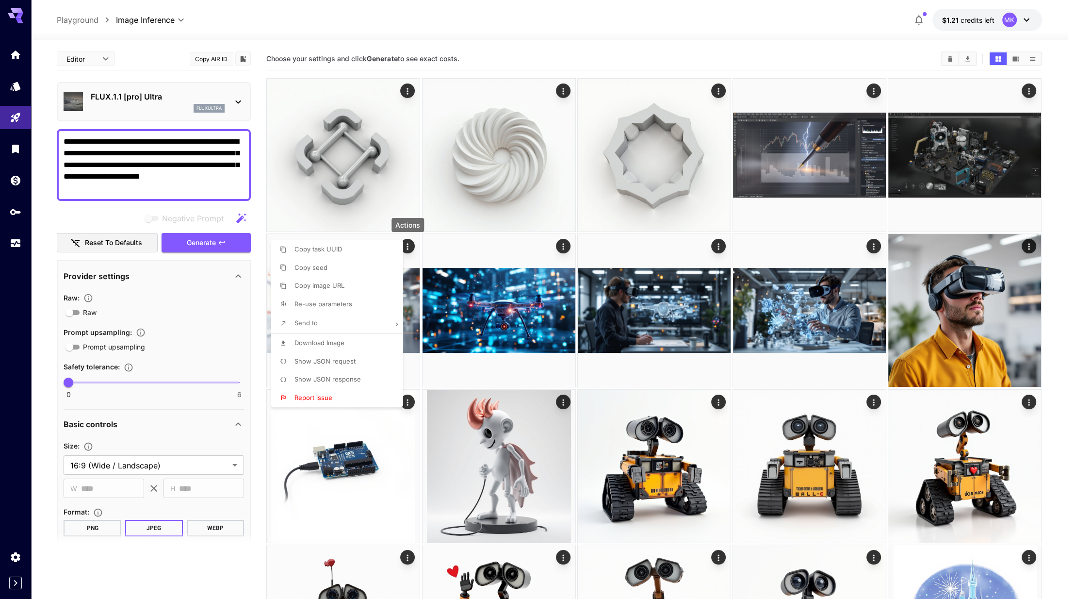
click at [185, 100] on div at bounding box center [537, 299] width 1075 height 599
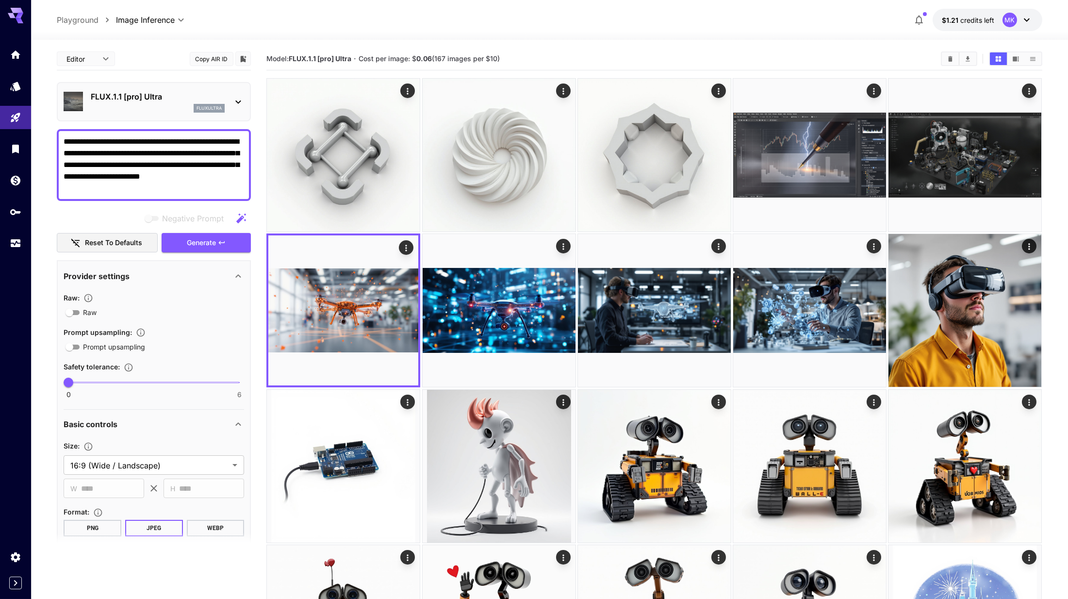
click at [237, 105] on icon at bounding box center [238, 102] width 12 height 12
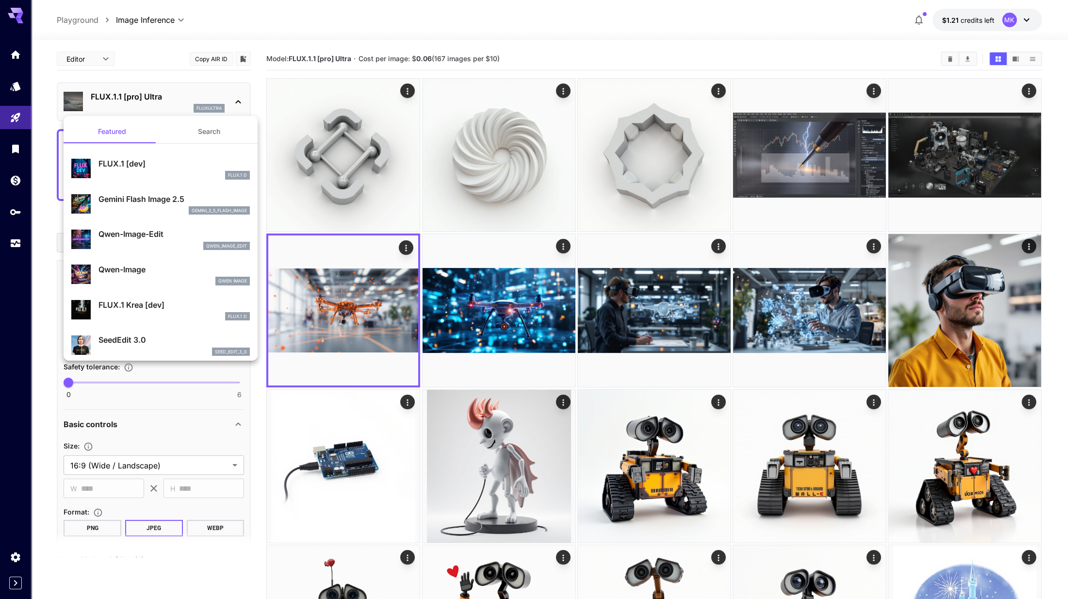
click at [237, 105] on div at bounding box center [537, 299] width 1075 height 599
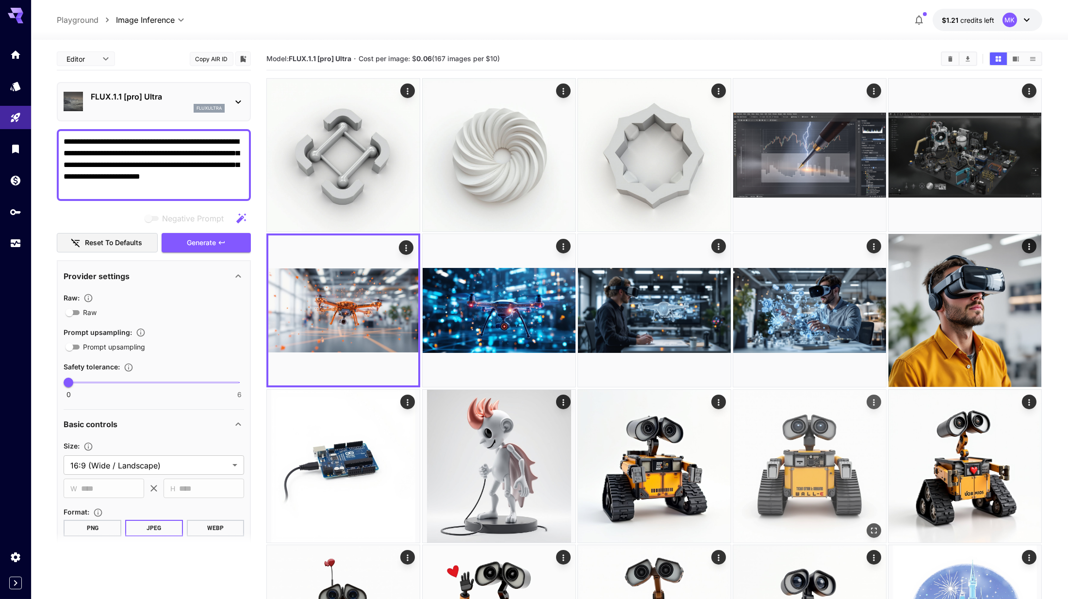
click at [740, 456] on img at bounding box center [809, 466] width 153 height 153
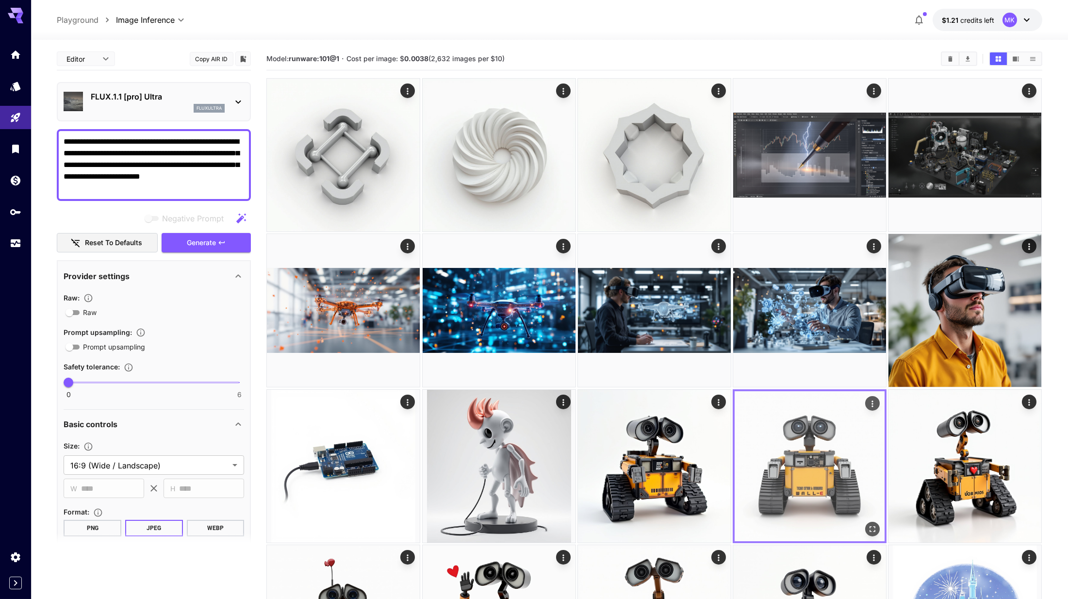
click at [771, 448] on img at bounding box center [809, 466] width 150 height 150
click at [873, 402] on icon "Actions" at bounding box center [872, 403] width 10 height 10
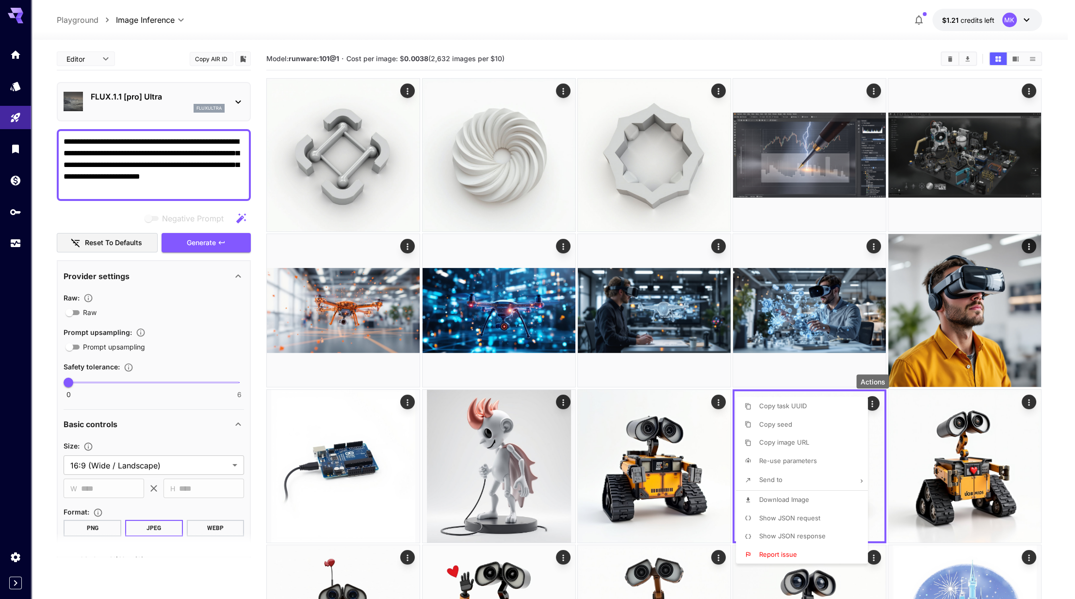
click at [788, 464] on span "Re-use parameters" at bounding box center [788, 460] width 58 height 8
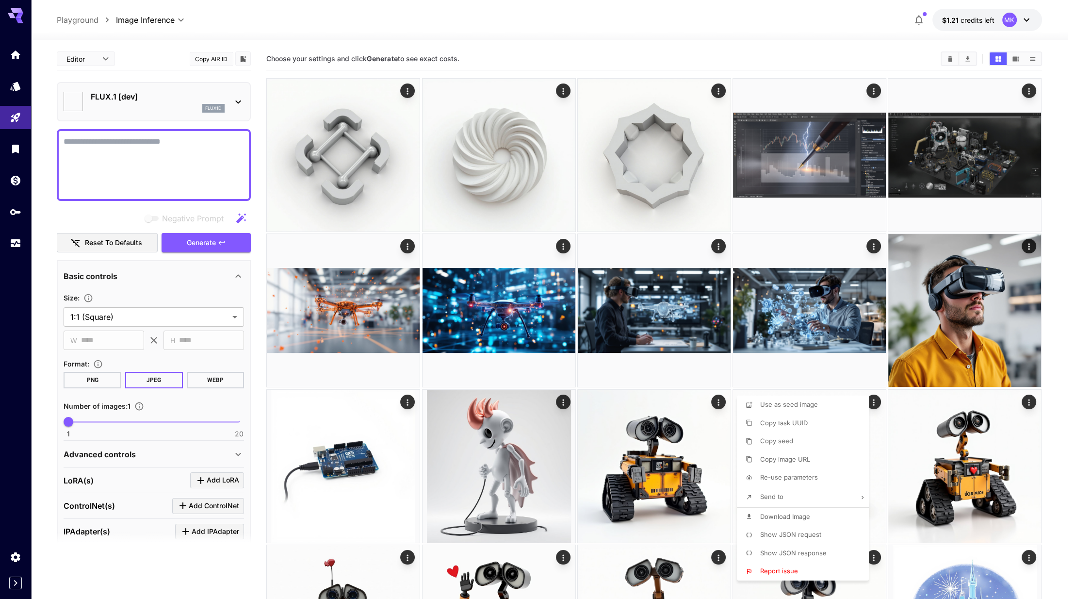
type textarea "**********"
type input "**********"
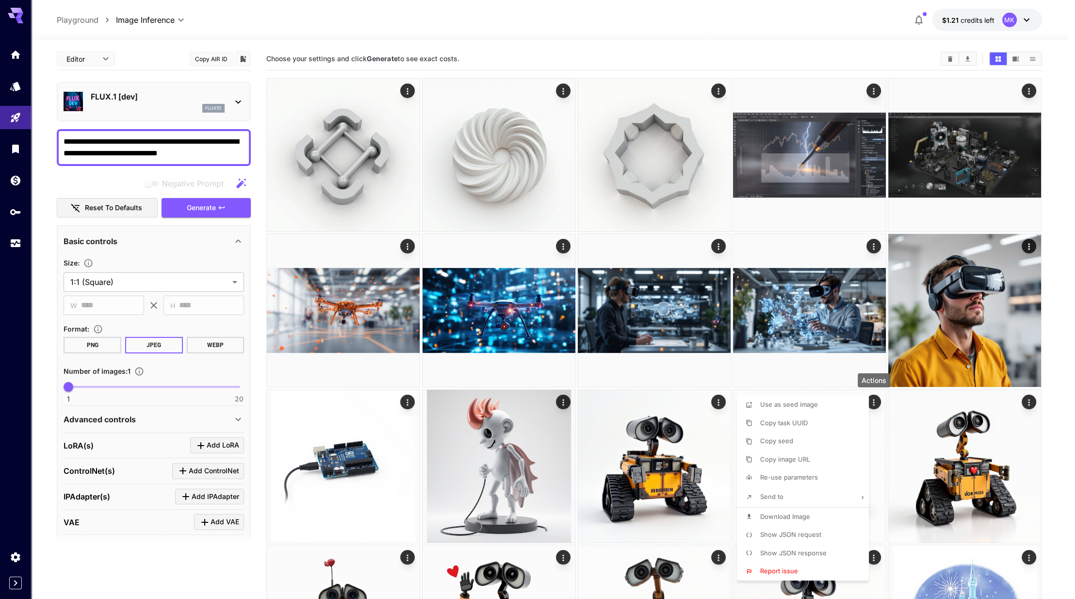
click at [146, 345] on div at bounding box center [537, 299] width 1075 height 599
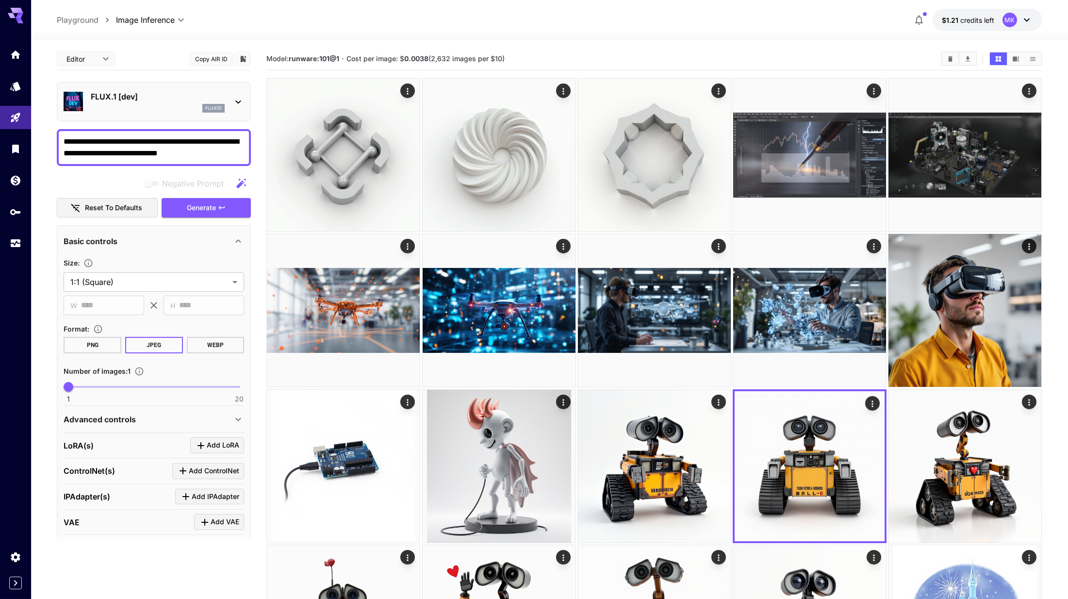
click at [188, 108] on div "flux1d" at bounding box center [158, 108] width 134 height 9
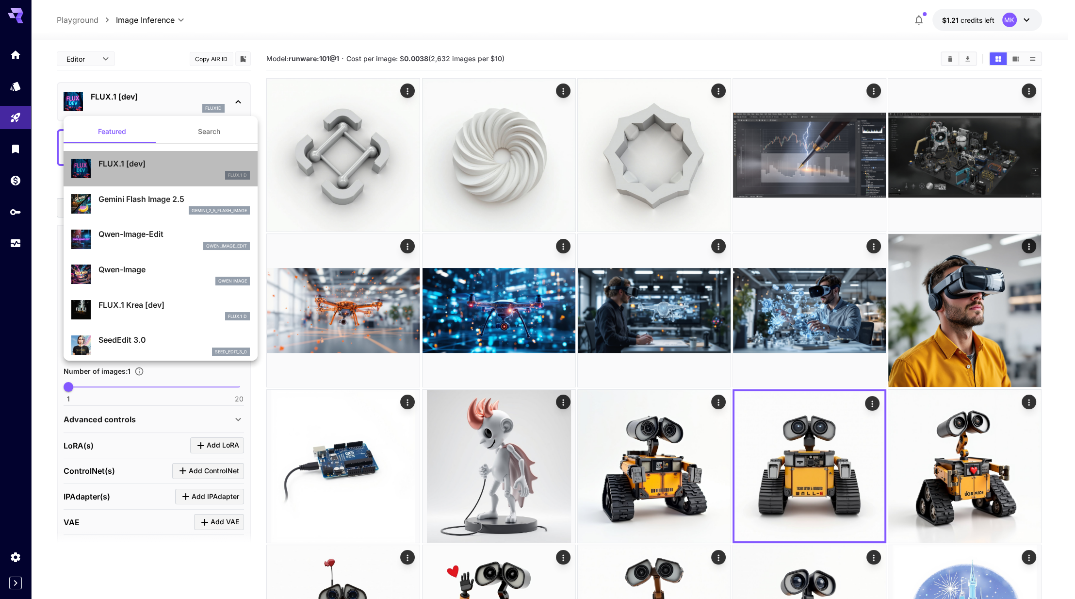
click at [166, 156] on div "FLUX.1 [dev] FLUX.1 D" at bounding box center [160, 169] width 179 height 30
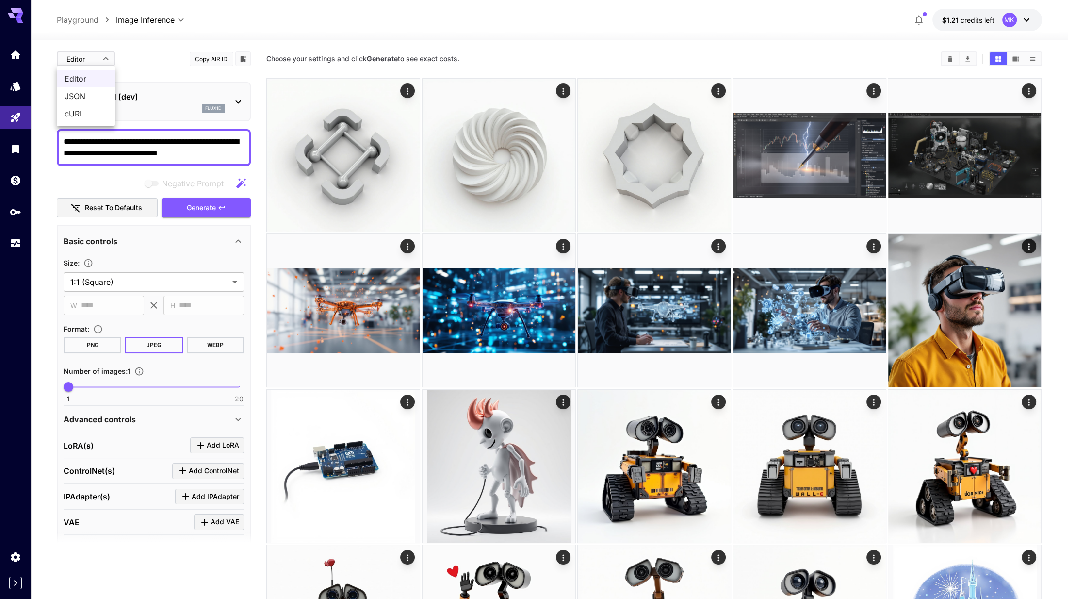
click at [91, 98] on span "JSON" at bounding box center [86, 96] width 43 height 12
type input "****"
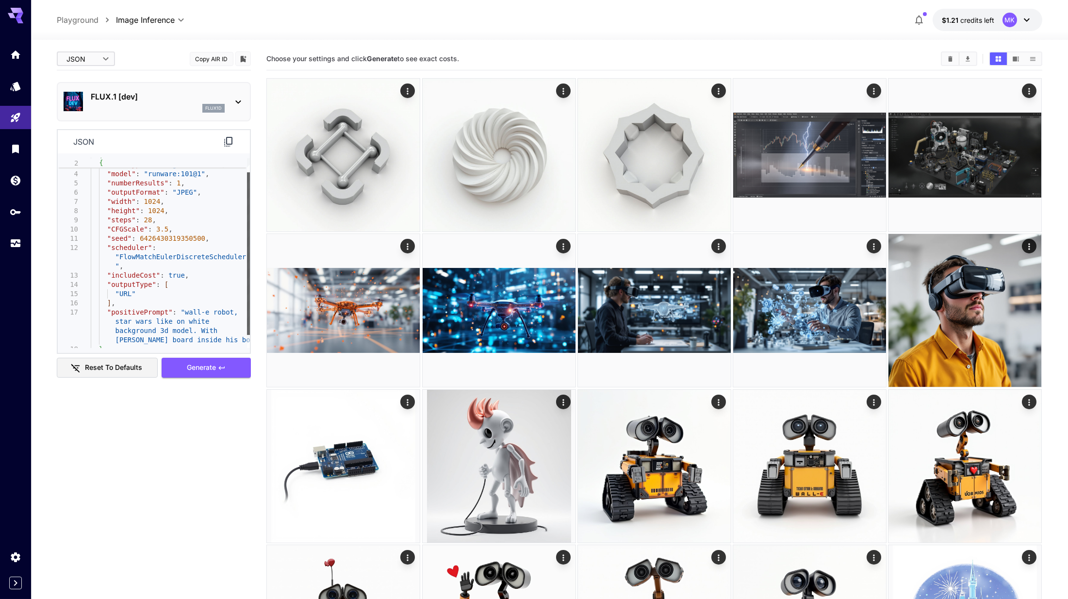
click at [247, 172] on div at bounding box center [248, 253] width 3 height 163
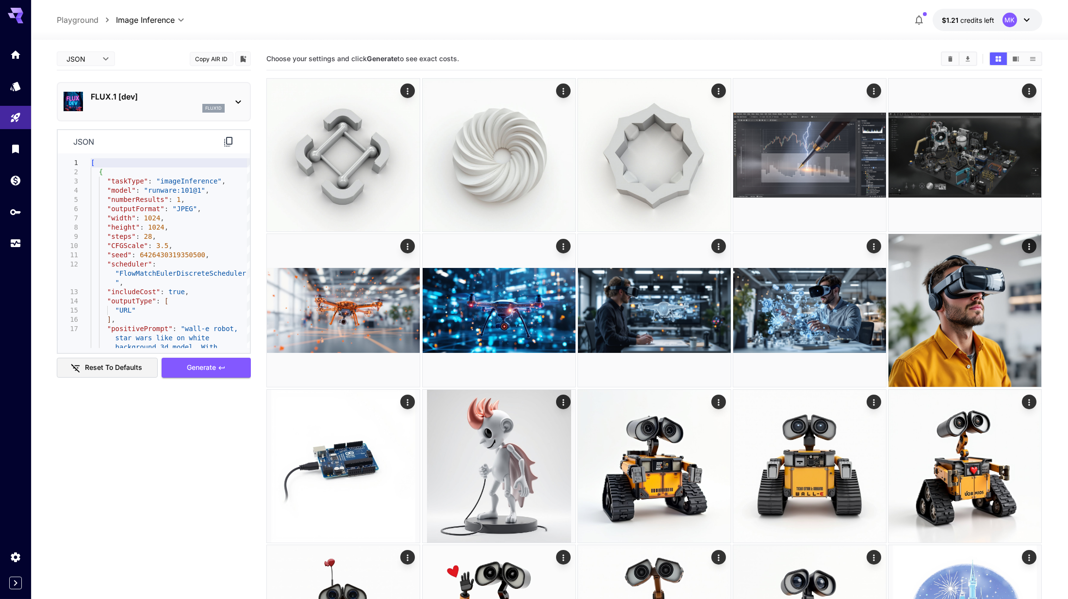
click at [68, 109] on img at bounding box center [73, 101] width 19 height 19
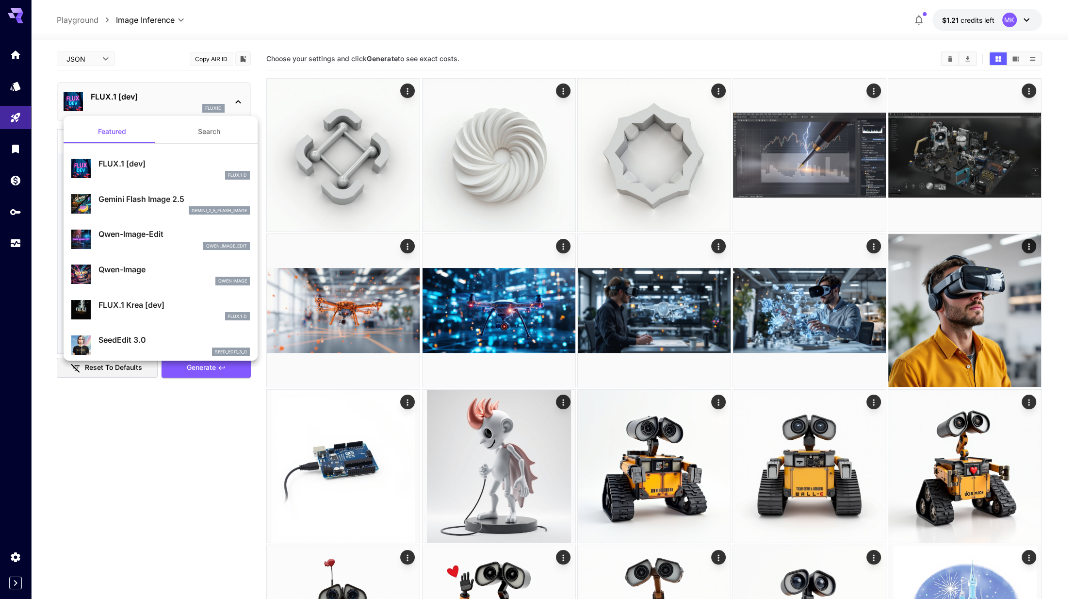
click at [126, 169] on div "FLUX.1 [dev] FLUX.1 D" at bounding box center [173, 169] width 151 height 22
